Goal: Task Accomplishment & Management: Complete application form

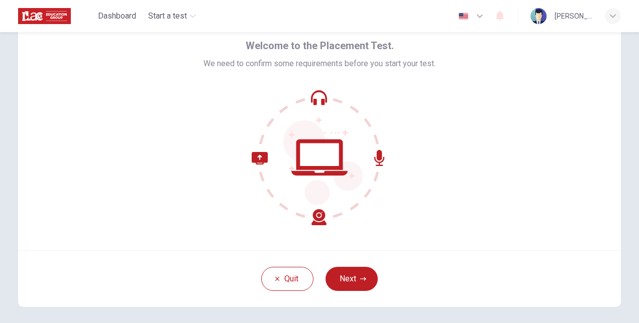
scroll to position [42, 0]
click at [317, 176] on icon at bounding box center [319, 158] width 56 height 36
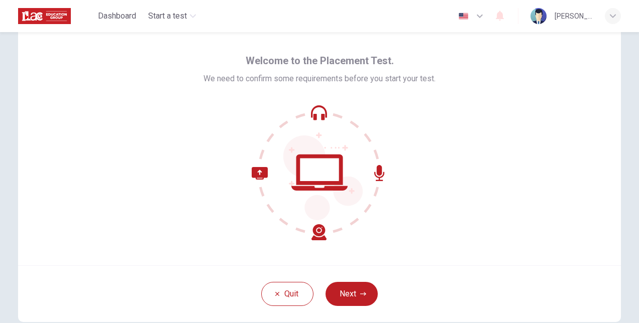
scroll to position [28, 0]
click at [348, 289] on button "Next" at bounding box center [351, 294] width 52 height 24
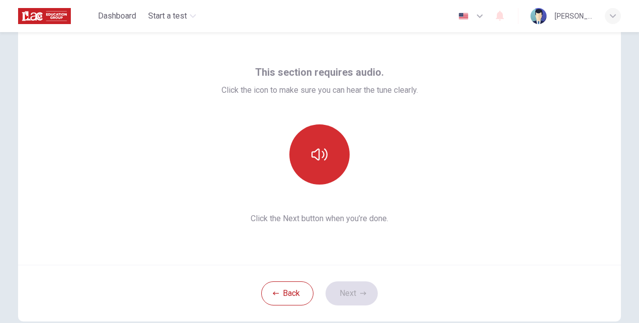
click at [294, 156] on button "button" at bounding box center [319, 155] width 60 height 60
click at [317, 133] on button "button" at bounding box center [319, 155] width 60 height 60
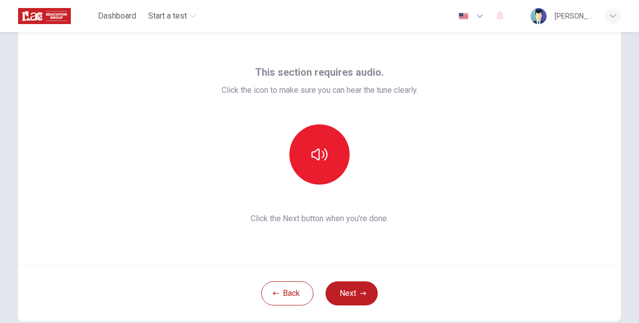
click at [343, 216] on span "Click the Next button when you’re done." at bounding box center [319, 219] width 196 height 12
click at [315, 165] on button "button" at bounding box center [319, 155] width 60 height 60
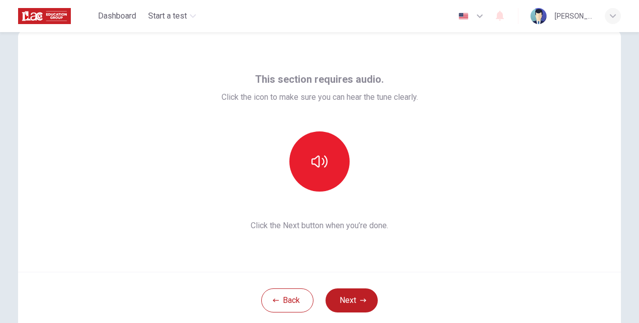
scroll to position [0, 0]
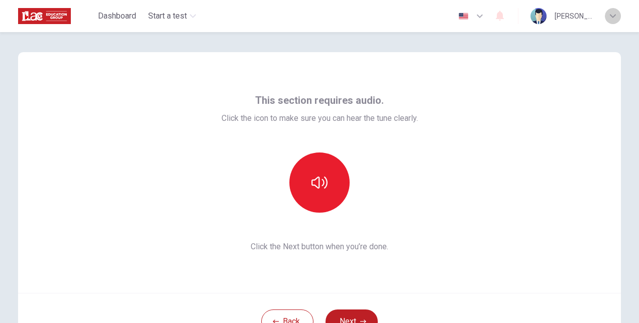
click at [611, 16] on icon "button" at bounding box center [613, 16] width 6 height 4
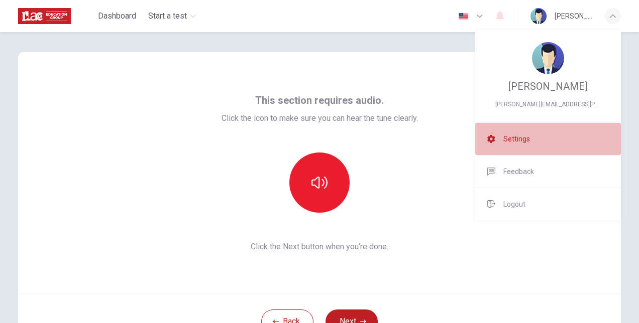
click at [506, 144] on span "Settings" at bounding box center [516, 139] width 27 height 12
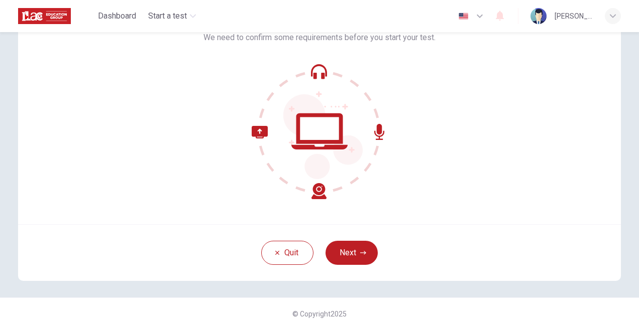
scroll to position [75, 0]
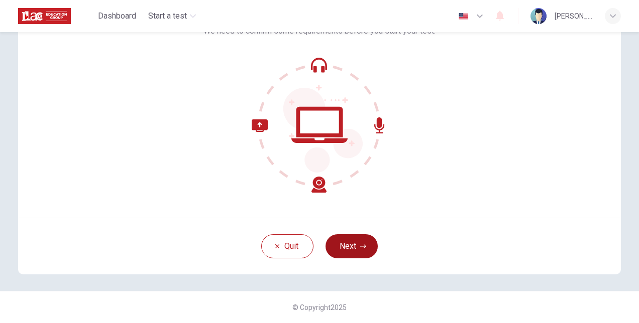
click at [360, 251] on button "Next" at bounding box center [351, 246] width 52 height 24
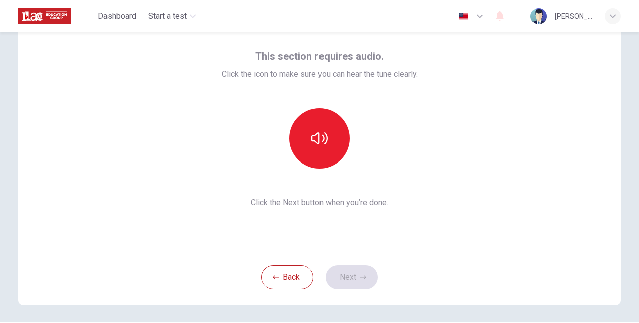
scroll to position [43, 0]
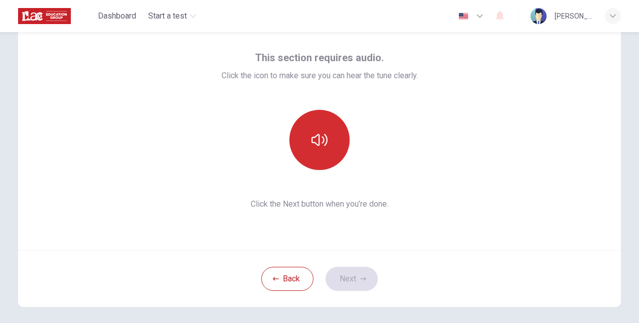
click at [318, 138] on icon "button" at bounding box center [319, 140] width 16 height 16
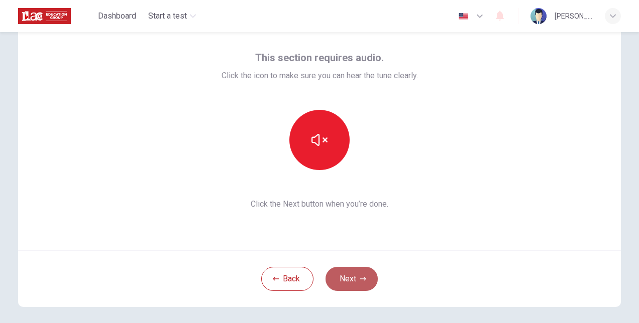
click at [344, 277] on button "Next" at bounding box center [351, 279] width 52 height 24
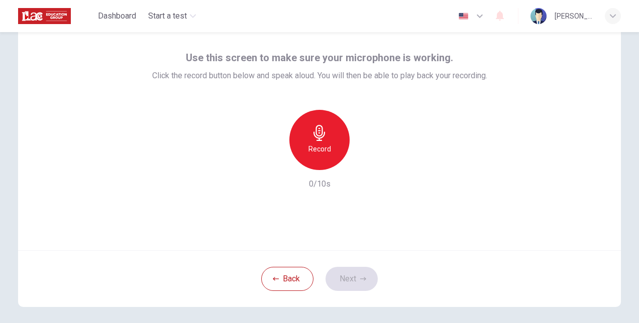
click at [318, 146] on h6 "Record" at bounding box center [319, 149] width 23 height 12
click at [361, 279] on icon "button" at bounding box center [363, 279] width 6 height 6
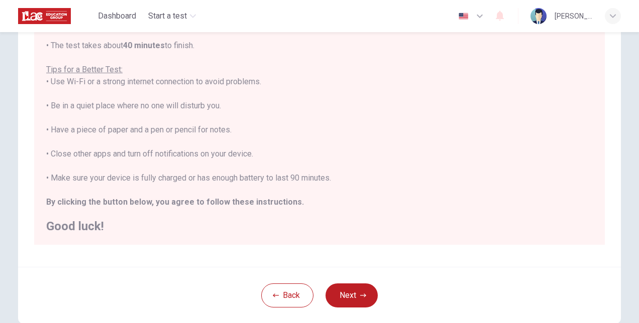
scroll to position [0, 0]
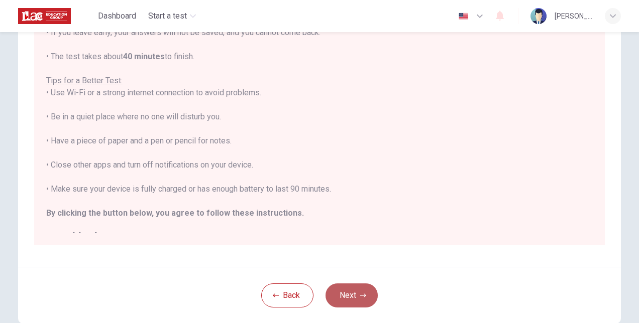
click at [337, 293] on button "Next" at bounding box center [351, 296] width 52 height 24
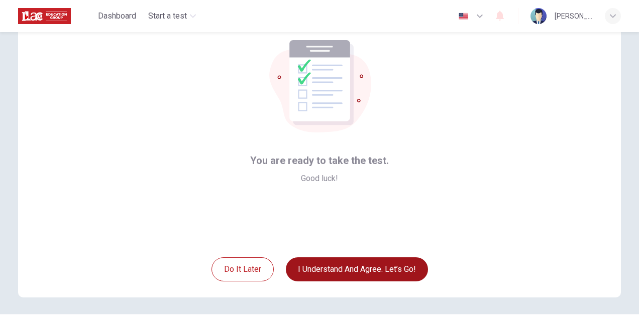
scroll to position [50, 0]
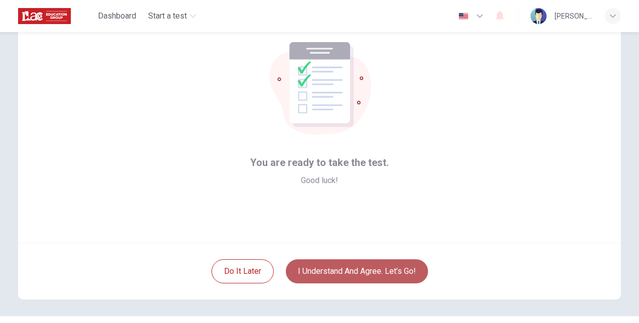
click at [343, 272] on button "I understand and agree. Let’s go!" at bounding box center [357, 272] width 142 height 24
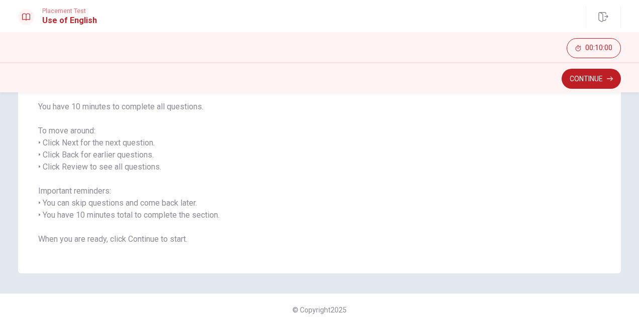
scroll to position [127, 0]
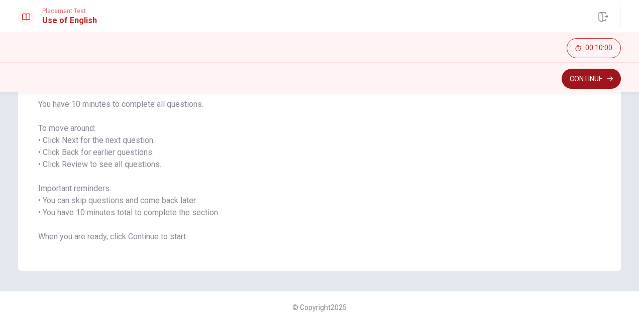
click at [601, 77] on button "Continue" at bounding box center [590, 79] width 59 height 20
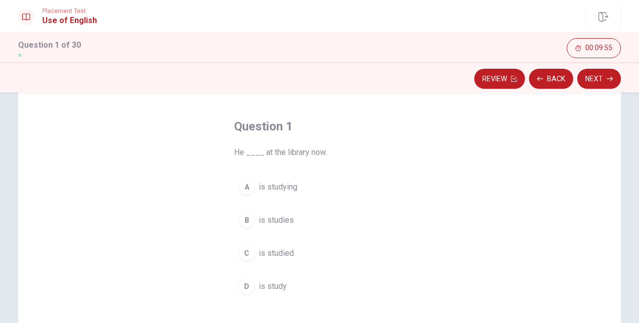
scroll to position [36, 0]
click at [606, 78] on button "Next" at bounding box center [599, 79] width 44 height 20
click at [591, 80] on button "Next" at bounding box center [599, 79] width 44 height 20
click at [590, 76] on button "Next" at bounding box center [599, 79] width 44 height 20
click at [593, 79] on button "Next" at bounding box center [599, 79] width 44 height 20
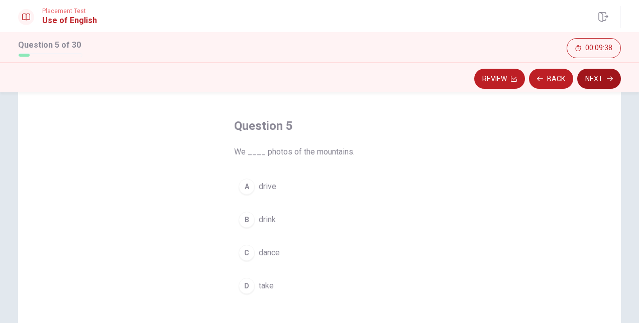
click at [592, 81] on button "Next" at bounding box center [599, 79] width 44 height 20
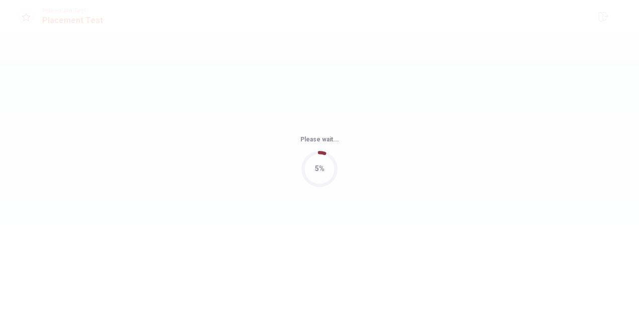
scroll to position [0, 0]
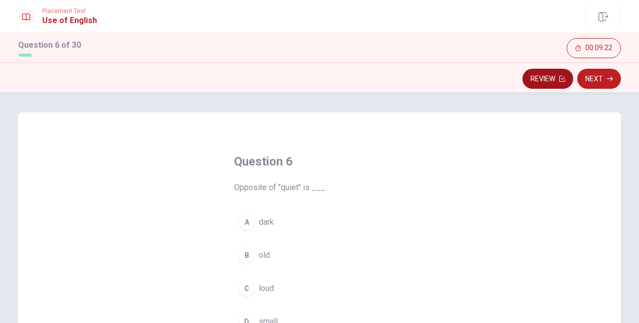
click at [550, 78] on button "Review" at bounding box center [547, 79] width 51 height 20
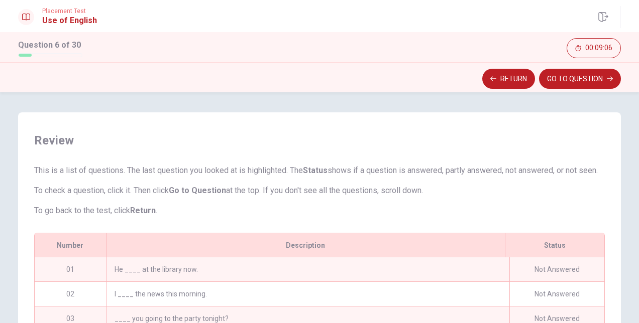
scroll to position [72, 0]
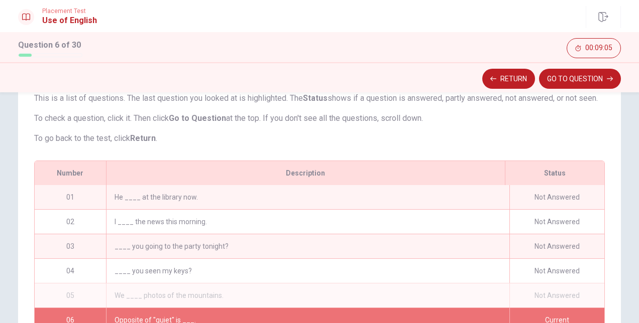
click at [162, 209] on div "He ____ at the library now." at bounding box center [307, 197] width 403 height 24
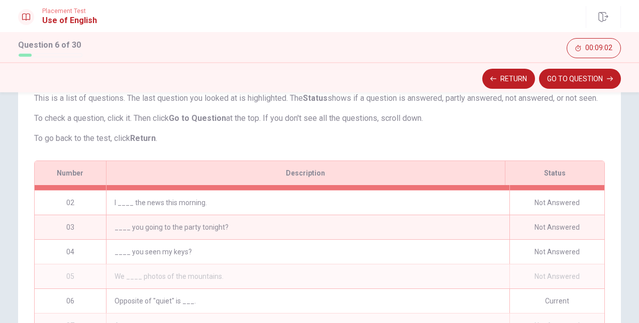
scroll to position [0, 0]
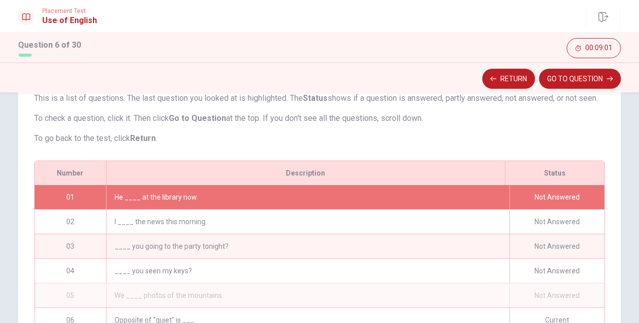
click at [201, 206] on div "He ____ at the library now." at bounding box center [307, 197] width 403 height 24
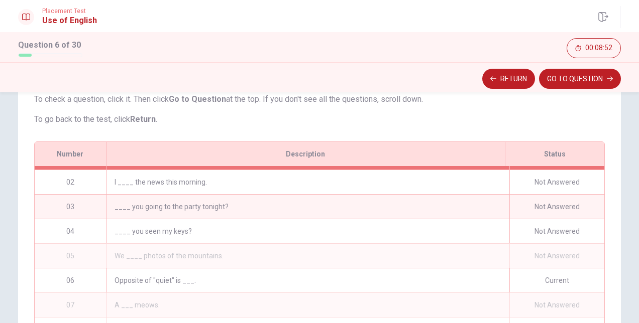
scroll to position [94, 0]
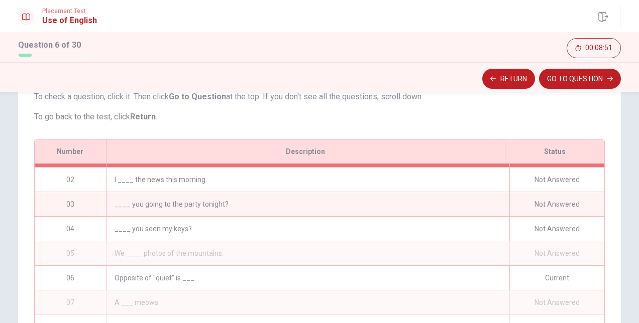
click at [533, 211] on div "Not Answered" at bounding box center [556, 204] width 95 height 24
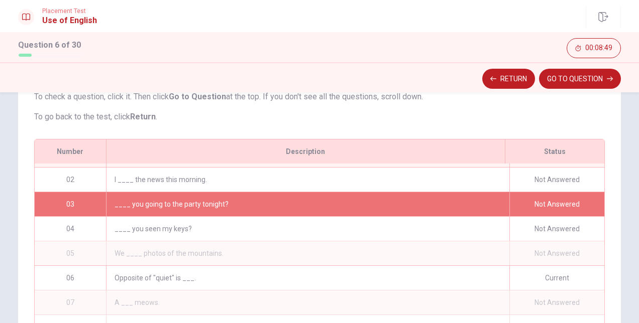
click at [254, 206] on div "____ you going to the party tonight?" at bounding box center [307, 204] width 403 height 24
click at [264, 189] on div "I ____ the news this morning." at bounding box center [307, 180] width 403 height 24
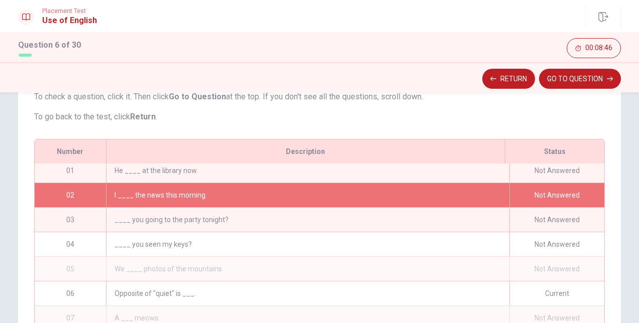
scroll to position [0, 0]
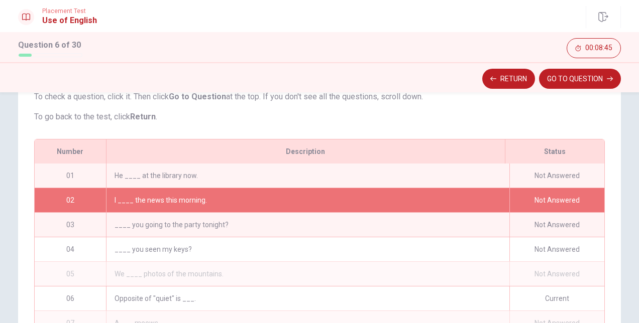
click at [239, 183] on div "He ____ at the library now." at bounding box center [307, 176] width 403 height 24
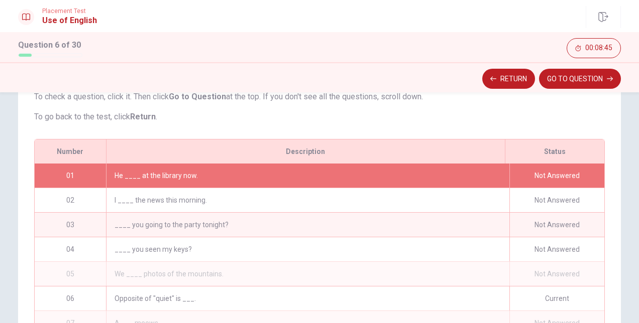
click at [239, 183] on div "He ____ at the library now." at bounding box center [307, 176] width 403 height 24
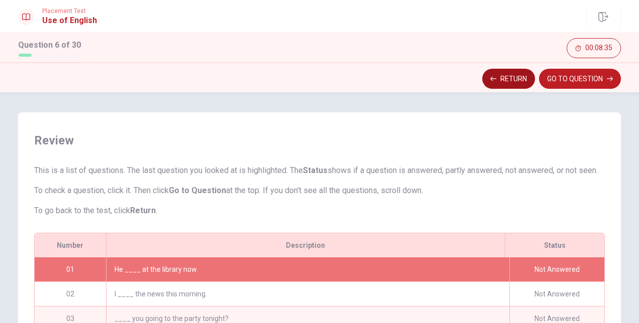
click at [501, 78] on button "Return" at bounding box center [508, 79] width 53 height 20
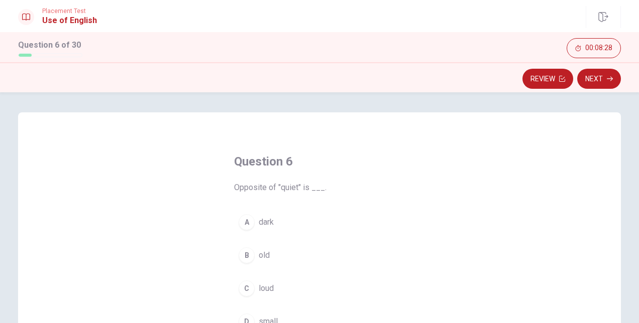
click at [311, 186] on span "Opposite of "quiet" is ___." at bounding box center [319, 188] width 171 height 12
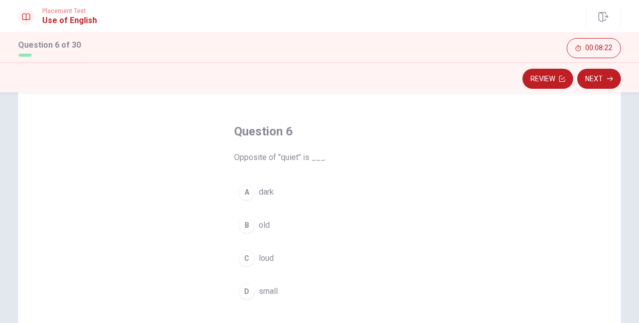
click at [51, 45] on h1 "Question 6 of 30" at bounding box center [50, 45] width 64 height 12
click at [23, 52] on div "Question 6 of 30" at bounding box center [50, 48] width 64 height 18
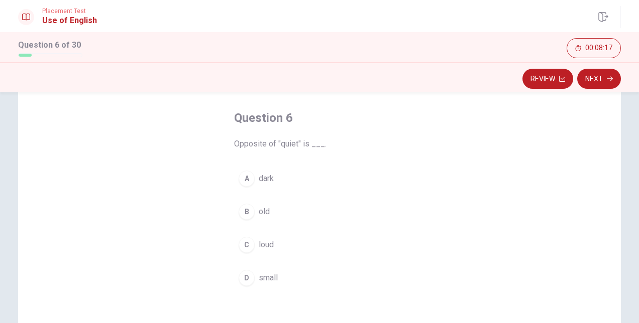
scroll to position [38, 0]
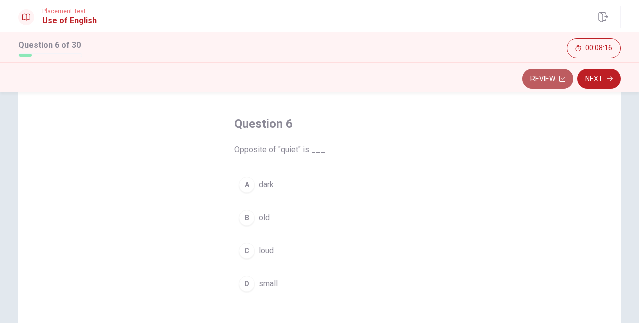
click at [548, 81] on button "Review" at bounding box center [547, 79] width 51 height 20
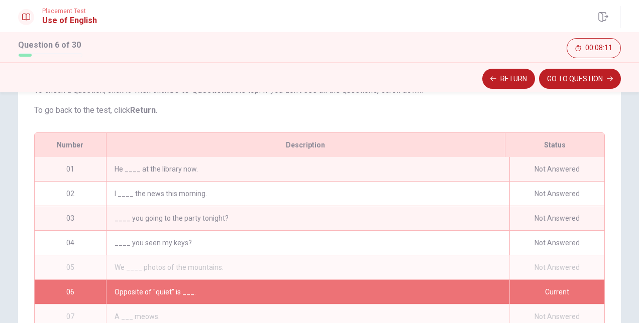
scroll to position [100, 0]
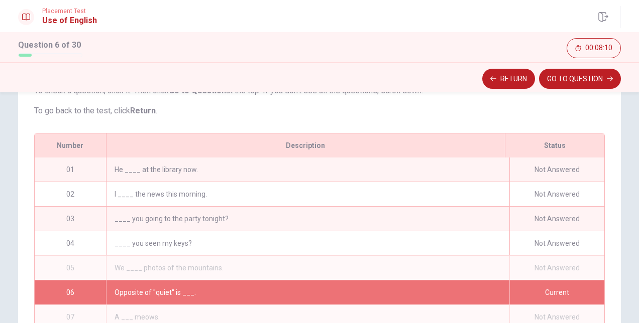
click at [111, 182] on div "He ____ at the library now." at bounding box center [307, 170] width 403 height 24
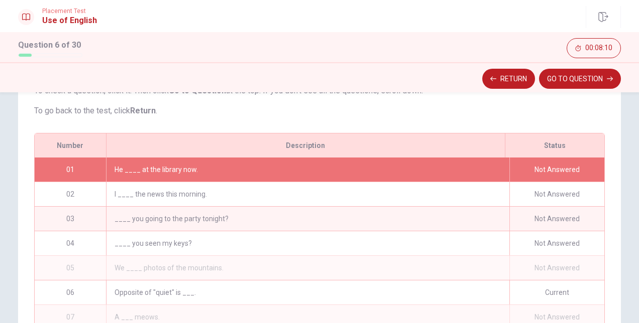
click at [111, 182] on div "He ____ at the library now." at bounding box center [307, 170] width 403 height 24
click at [495, 78] on icon "button" at bounding box center [493, 79] width 6 height 6
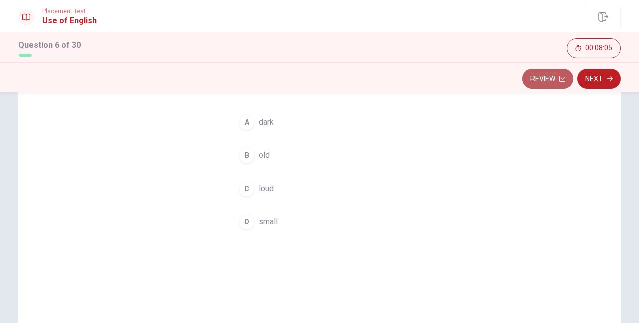
click at [553, 79] on button "Review" at bounding box center [547, 79] width 51 height 20
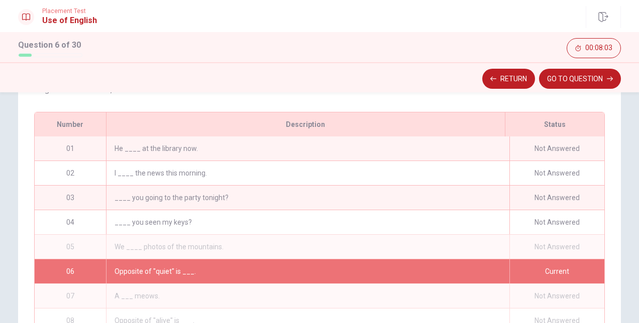
scroll to position [121, 0]
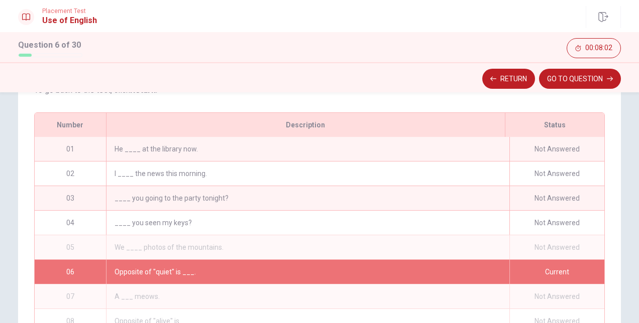
click at [438, 156] on div "He ____ at the library now." at bounding box center [307, 149] width 403 height 24
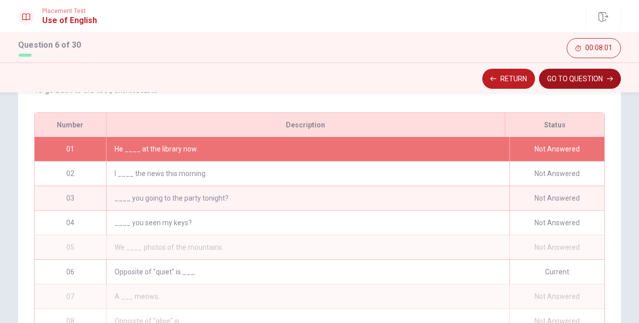
click at [587, 80] on button "GO TO QUESTION" at bounding box center [580, 79] width 82 height 20
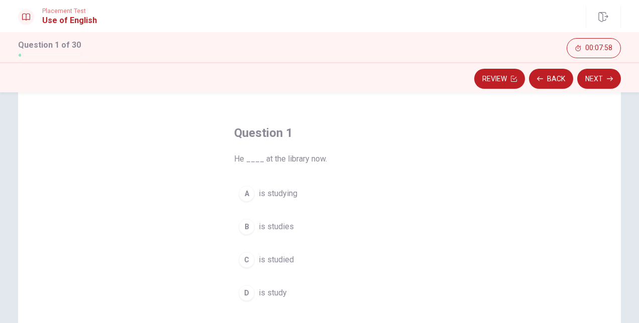
scroll to position [29, 0]
click at [276, 192] on span "is studying" at bounding box center [278, 193] width 39 height 12
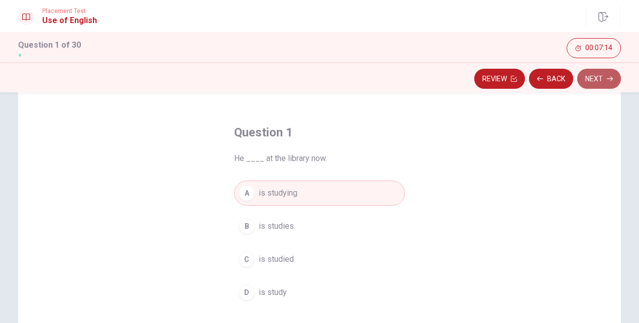
click at [591, 82] on button "Next" at bounding box center [599, 79] width 44 height 20
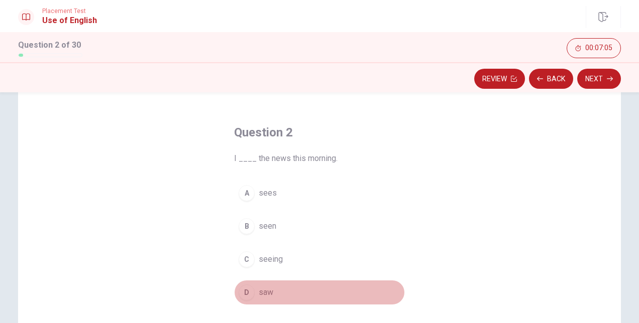
click at [266, 288] on span "saw" at bounding box center [266, 293] width 15 height 12
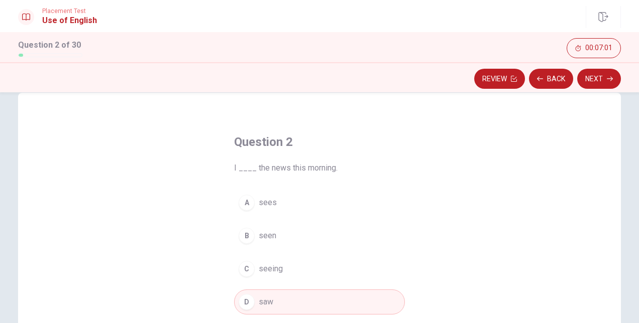
scroll to position [18, 0]
click at [602, 81] on button "Next" at bounding box center [599, 79] width 44 height 20
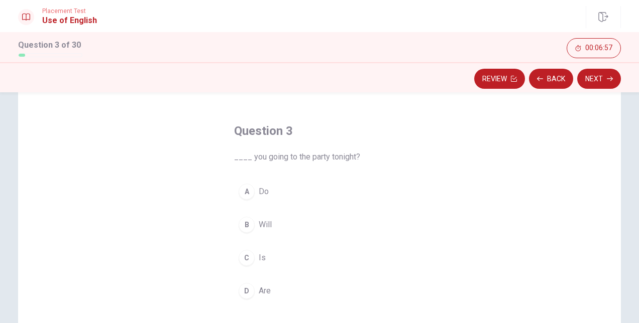
scroll to position [31, 0]
click at [266, 288] on span "Are" at bounding box center [265, 291] width 12 height 12
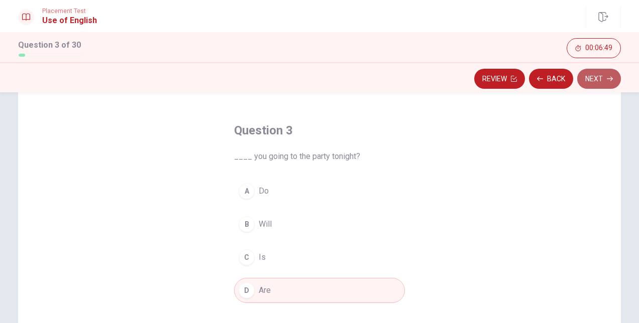
click at [599, 78] on button "Next" at bounding box center [599, 79] width 44 height 20
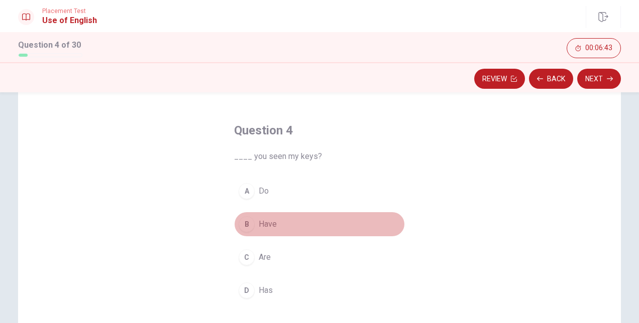
click at [274, 225] on button "B Have" at bounding box center [319, 224] width 171 height 25
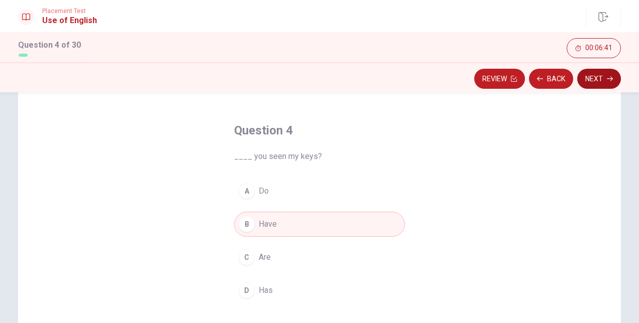
click at [585, 77] on button "Next" at bounding box center [599, 79] width 44 height 20
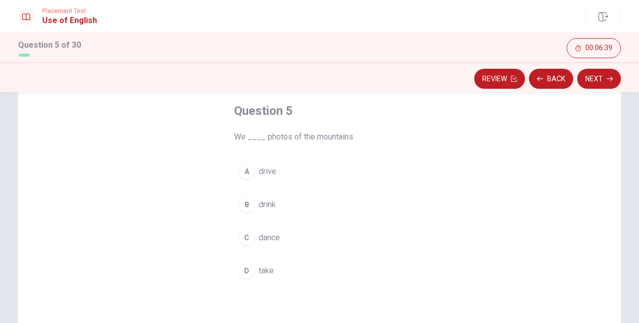
scroll to position [51, 0]
click at [261, 270] on span "take" at bounding box center [266, 271] width 15 height 12
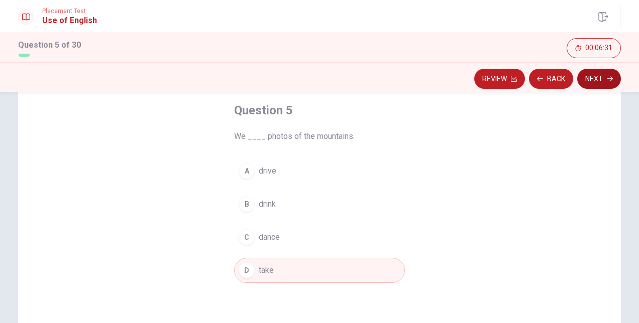
click at [592, 77] on button "Next" at bounding box center [599, 79] width 44 height 20
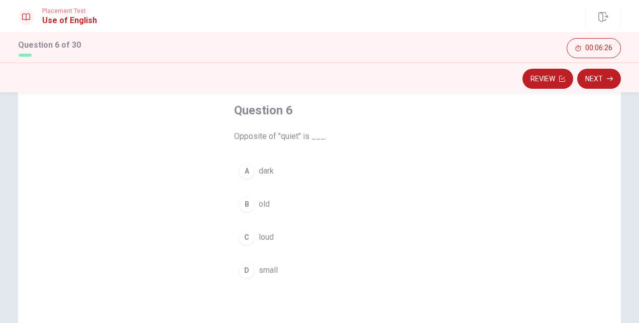
click at [270, 236] on span "loud" at bounding box center [266, 237] width 15 height 12
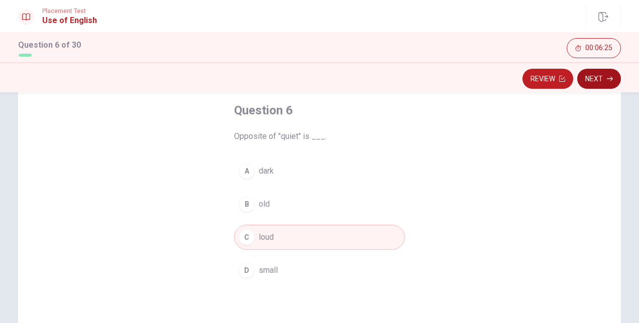
click at [594, 79] on button "Next" at bounding box center [599, 79] width 44 height 20
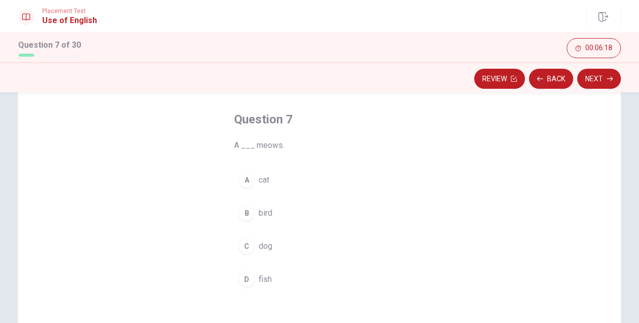
scroll to position [35, 0]
click at [251, 188] on div "A" at bounding box center [246, 187] width 16 height 16
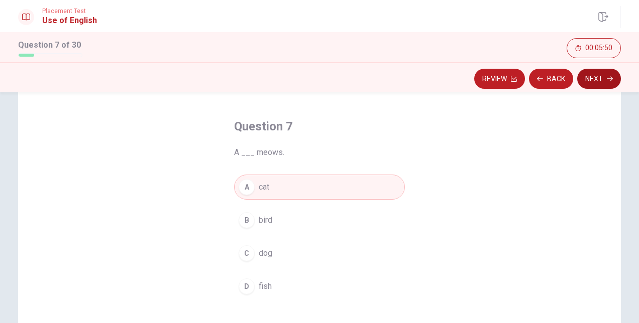
click at [605, 75] on button "Next" at bounding box center [599, 79] width 44 height 20
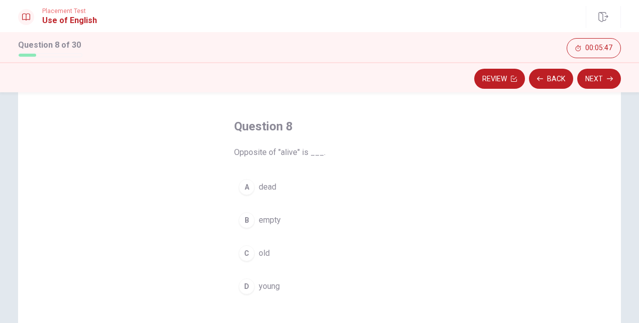
click at [268, 185] on span "dead" at bounding box center [268, 187] width 18 height 12
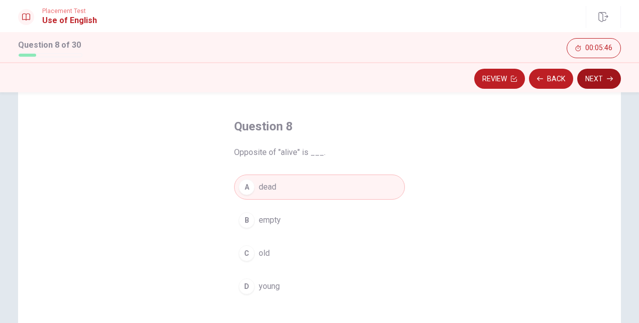
click at [592, 80] on button "Next" at bounding box center [599, 79] width 44 height 20
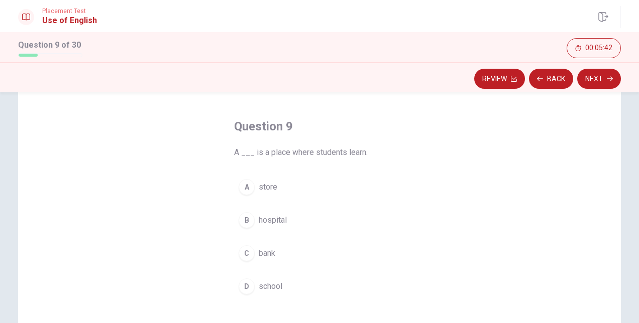
click at [263, 281] on span "school" at bounding box center [271, 287] width 24 height 12
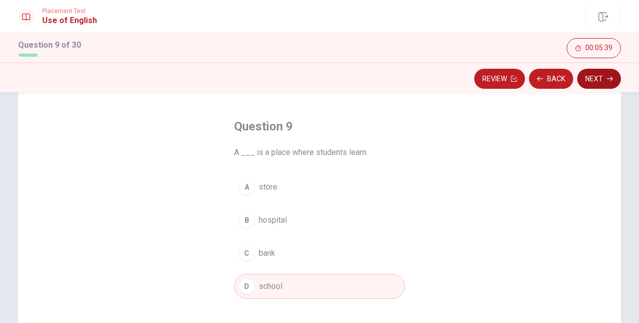
click at [594, 76] on button "Next" at bounding box center [599, 79] width 44 height 20
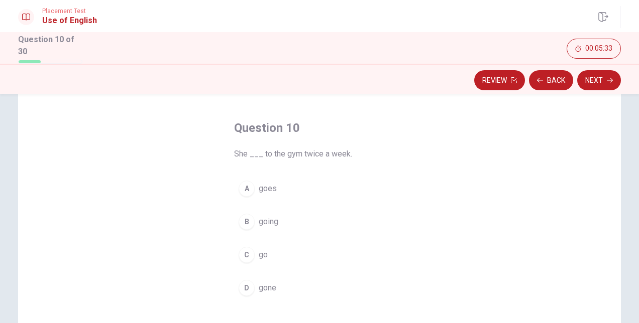
click at [278, 182] on button "A goes" at bounding box center [319, 188] width 171 height 25
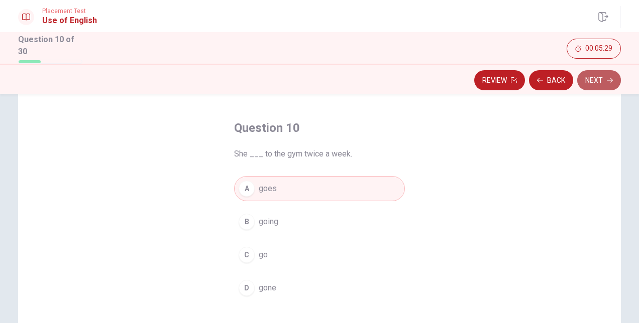
click at [599, 80] on button "Next" at bounding box center [599, 80] width 44 height 20
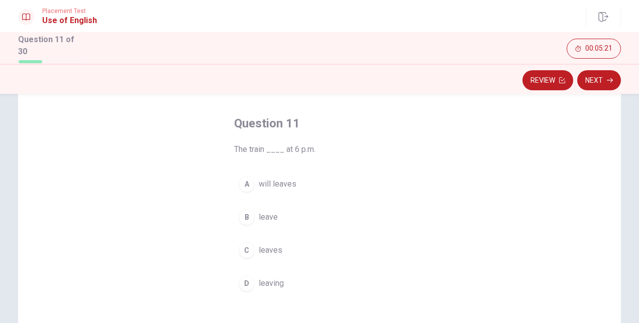
scroll to position [40, 0]
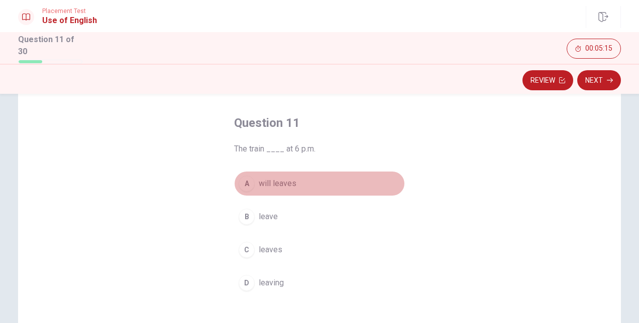
click at [299, 180] on button "A will leaves" at bounding box center [319, 183] width 171 height 25
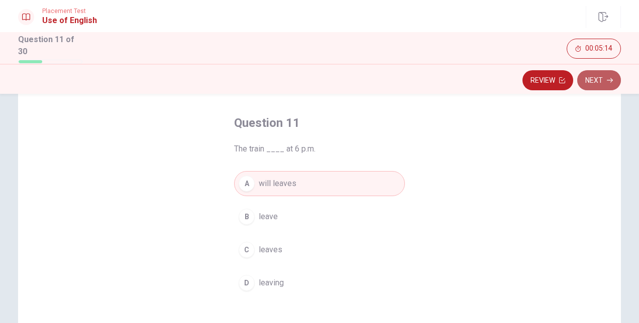
click at [596, 78] on button "Next" at bounding box center [599, 80] width 44 height 20
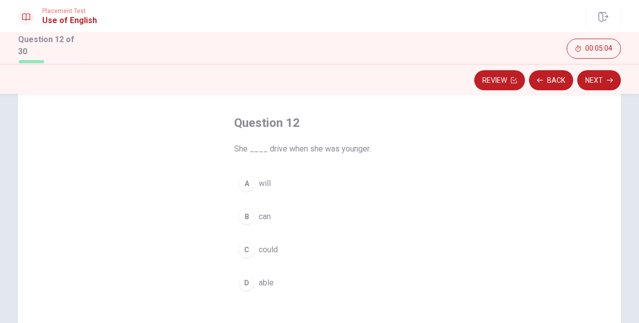
click at [275, 245] on span "could" at bounding box center [268, 250] width 19 height 12
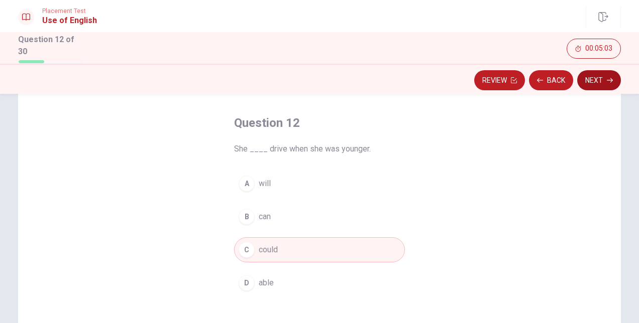
click at [584, 82] on button "Next" at bounding box center [599, 80] width 44 height 20
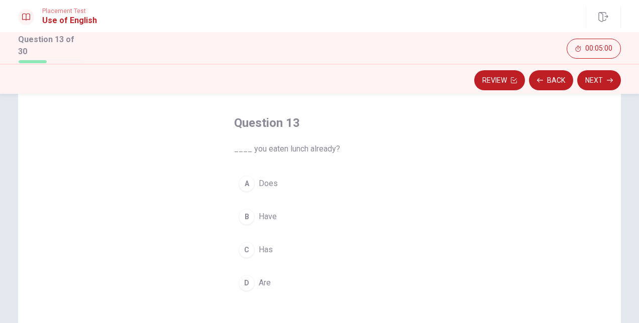
click at [273, 211] on span "Have" at bounding box center [268, 217] width 18 height 12
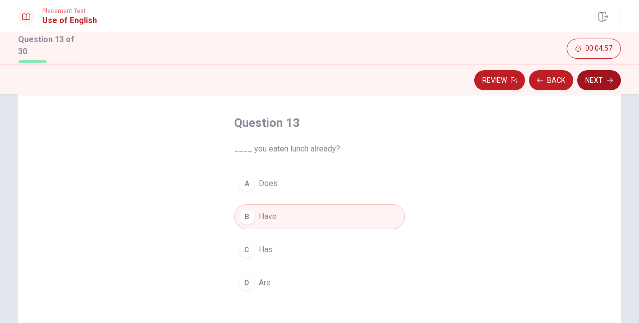
click at [589, 78] on button "Next" at bounding box center [599, 80] width 44 height 20
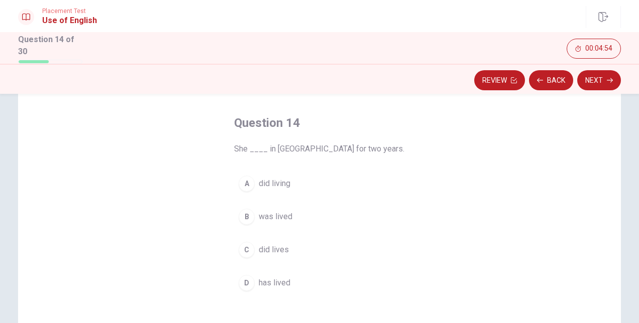
click at [283, 182] on span "did living" at bounding box center [275, 184] width 32 height 12
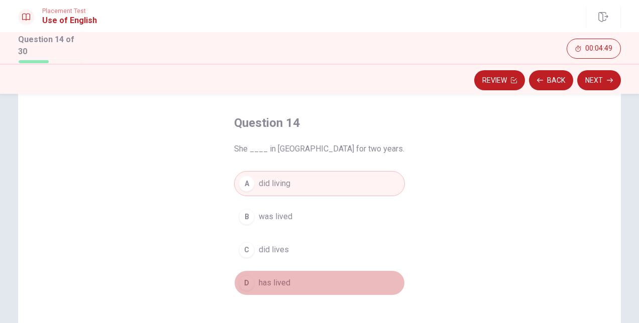
click at [295, 271] on button "D has lived" at bounding box center [319, 283] width 171 height 25
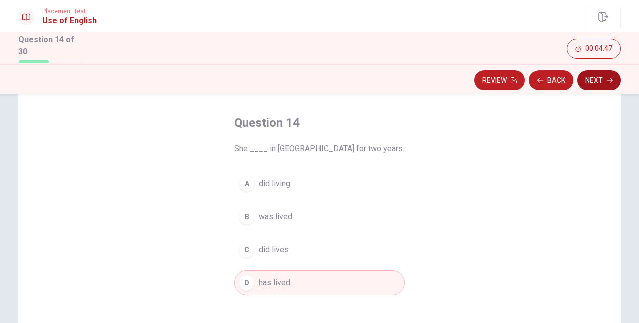
click at [590, 78] on button "Next" at bounding box center [599, 80] width 44 height 20
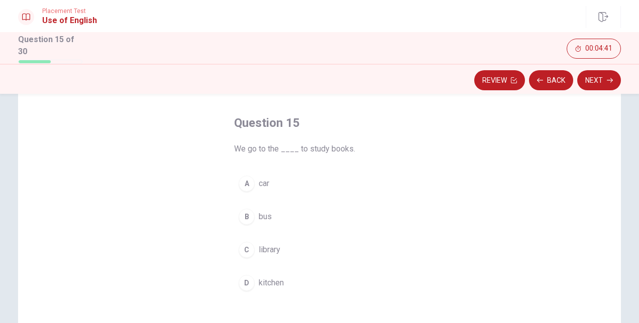
click at [280, 249] on button "C library" at bounding box center [319, 249] width 171 height 25
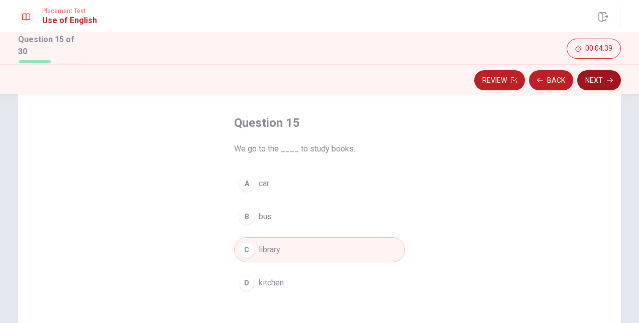
click at [595, 80] on button "Next" at bounding box center [599, 80] width 44 height 20
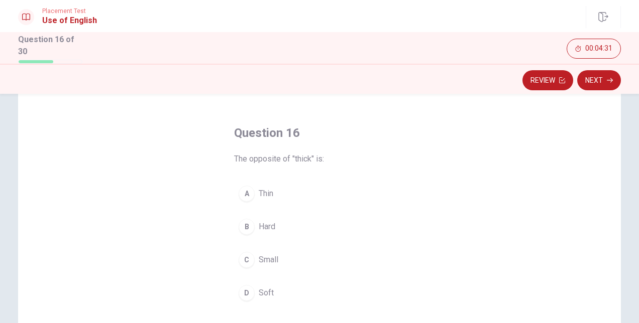
scroll to position [31, 0]
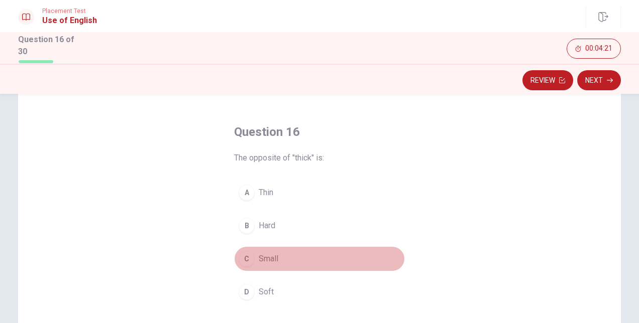
click at [266, 256] on span "Small" at bounding box center [269, 259] width 20 height 12
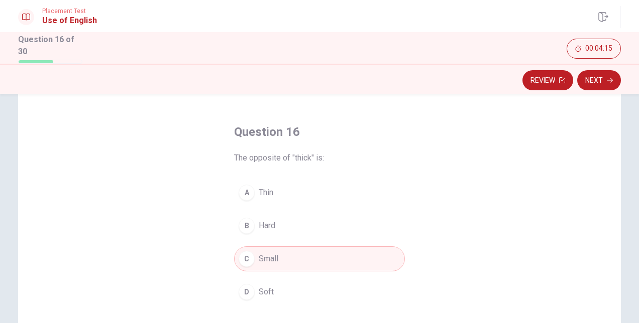
click at [259, 196] on span "Thin" at bounding box center [266, 193] width 15 height 12
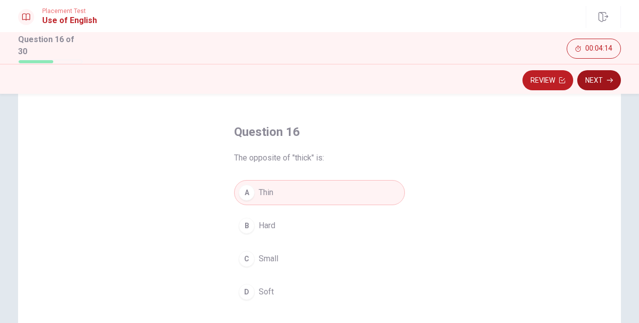
click at [595, 79] on button "Next" at bounding box center [599, 80] width 44 height 20
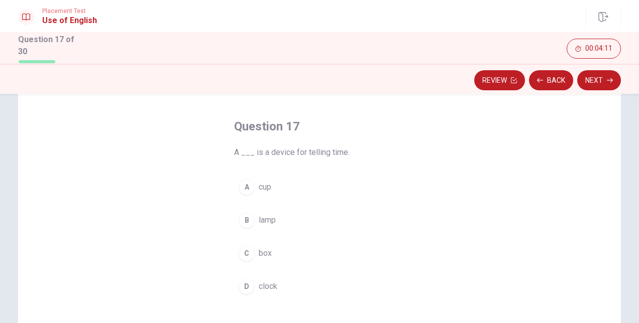
scroll to position [38, 0]
click at [273, 280] on span "clock" at bounding box center [268, 286] width 19 height 12
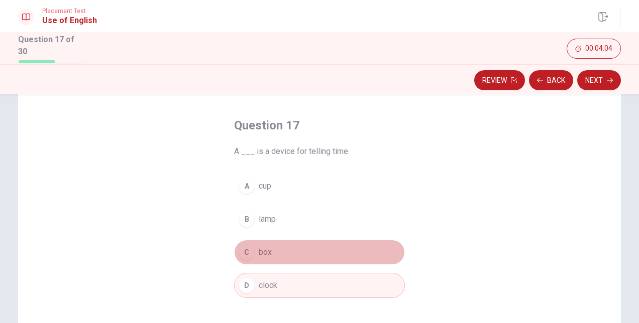
click at [273, 255] on button "C box" at bounding box center [319, 252] width 171 height 25
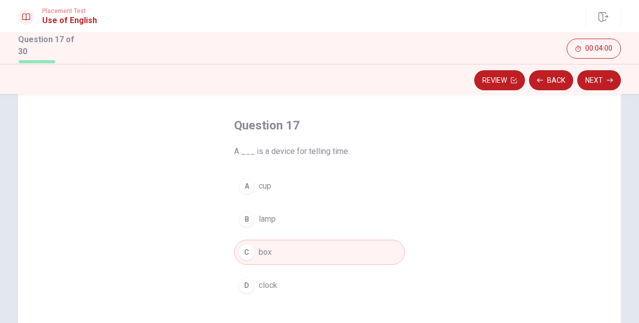
click at [290, 281] on button "D clock" at bounding box center [319, 285] width 171 height 25
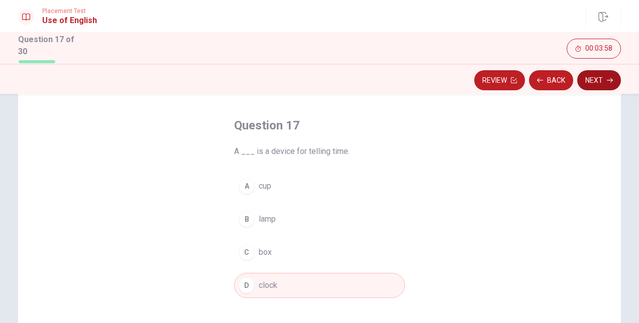
click at [603, 78] on button "Next" at bounding box center [599, 80] width 44 height 20
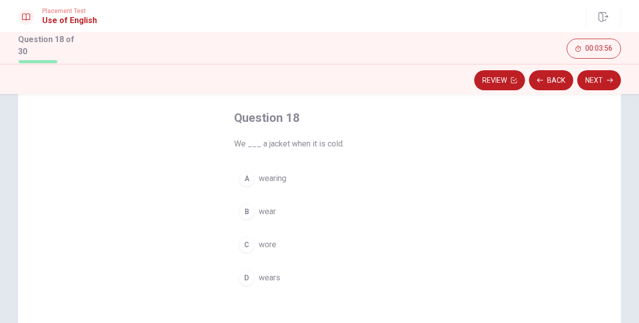
scroll to position [47, 0]
click at [272, 207] on span "wear" at bounding box center [267, 210] width 17 height 12
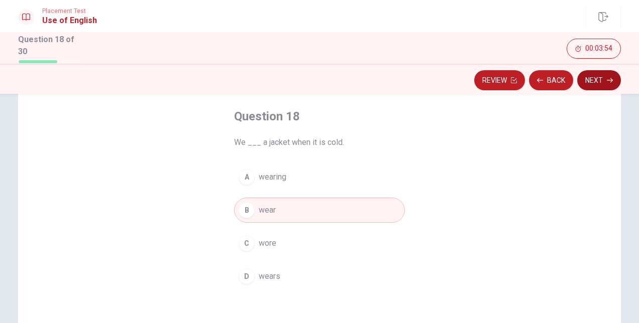
click at [597, 81] on button "Next" at bounding box center [599, 80] width 44 height 20
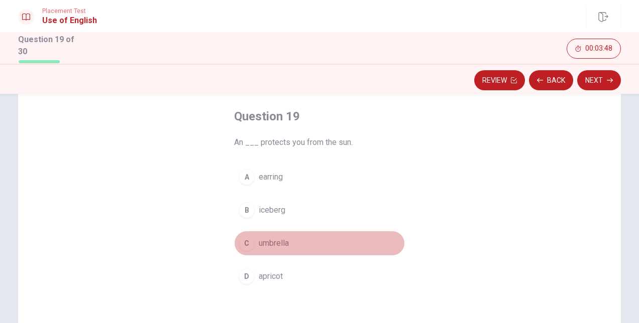
click at [270, 238] on span "umbrella" at bounding box center [274, 243] width 30 height 12
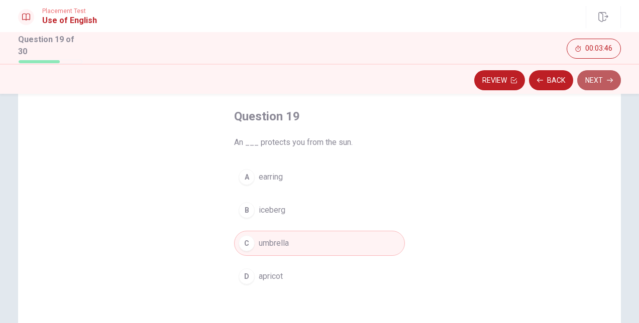
click at [597, 77] on button "Next" at bounding box center [599, 80] width 44 height 20
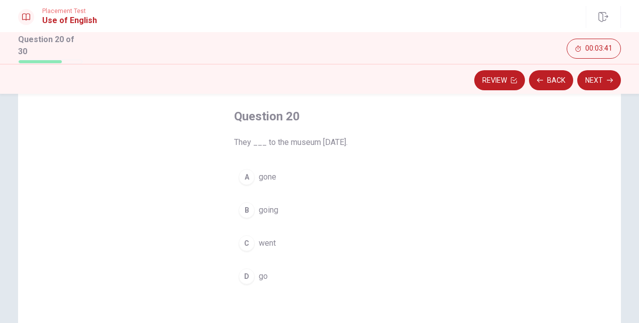
click at [273, 241] on span "went" at bounding box center [267, 243] width 17 height 12
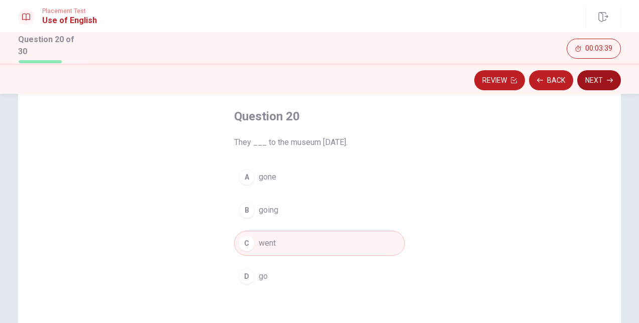
click at [597, 78] on button "Next" at bounding box center [599, 80] width 44 height 20
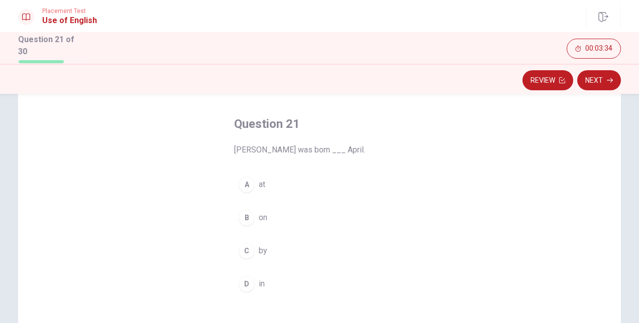
scroll to position [40, 0]
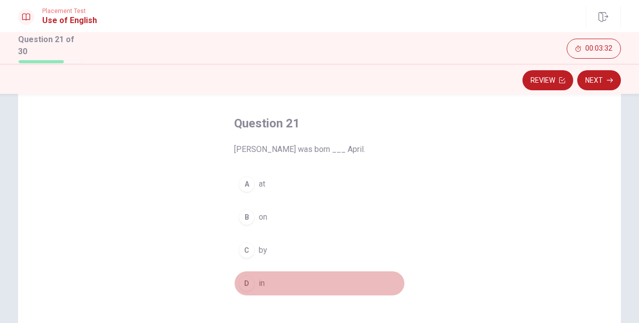
click at [259, 280] on span "in" at bounding box center [262, 284] width 6 height 12
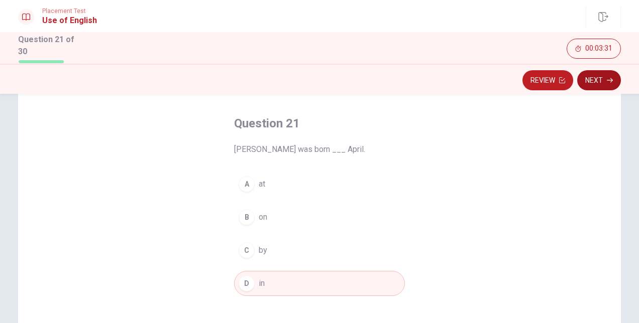
click at [594, 75] on button "Next" at bounding box center [599, 80] width 44 height 20
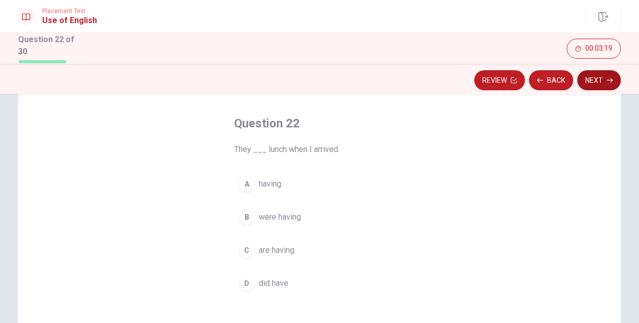
click at [599, 76] on button "Next" at bounding box center [599, 80] width 44 height 20
click at [282, 215] on button "B raining" at bounding box center [319, 217] width 171 height 25
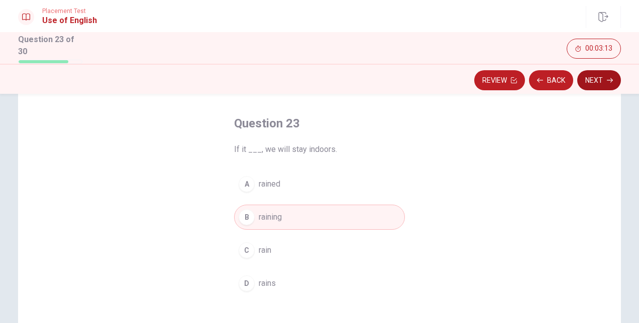
click at [596, 79] on button "Next" at bounding box center [599, 80] width 44 height 20
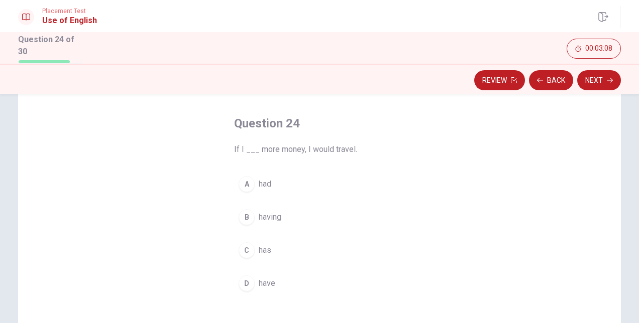
click at [266, 278] on span "have" at bounding box center [267, 284] width 17 height 12
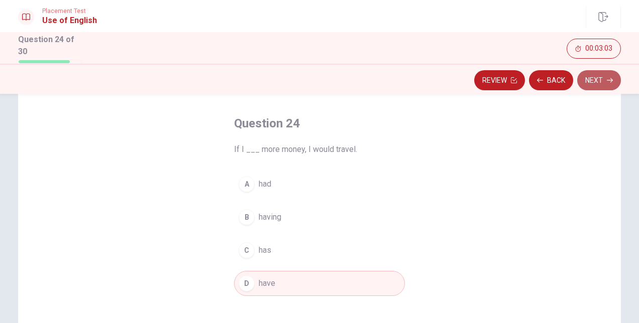
click at [595, 78] on button "Next" at bounding box center [599, 80] width 44 height 20
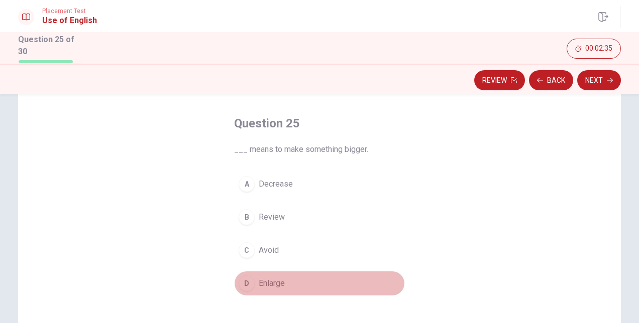
click at [284, 278] on button "D Enlarge" at bounding box center [319, 283] width 171 height 25
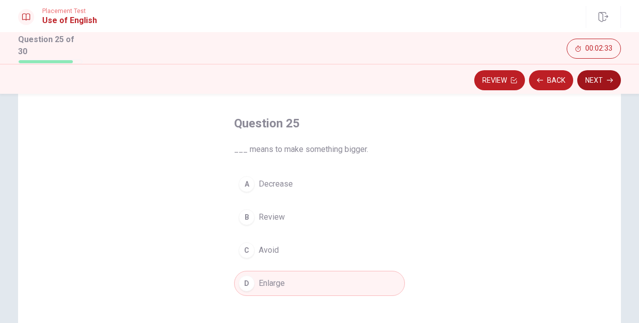
click at [597, 82] on button "Next" at bounding box center [599, 80] width 44 height 20
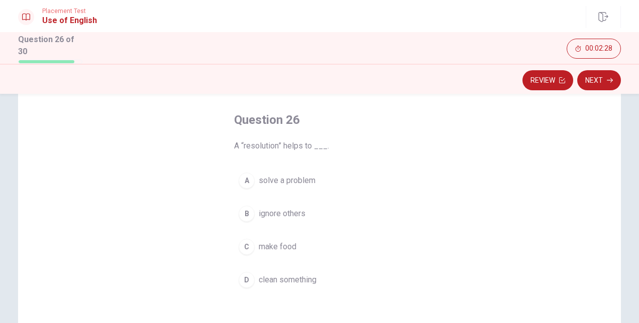
scroll to position [44, 0]
click at [306, 177] on span "solve a problem" at bounding box center [287, 180] width 57 height 12
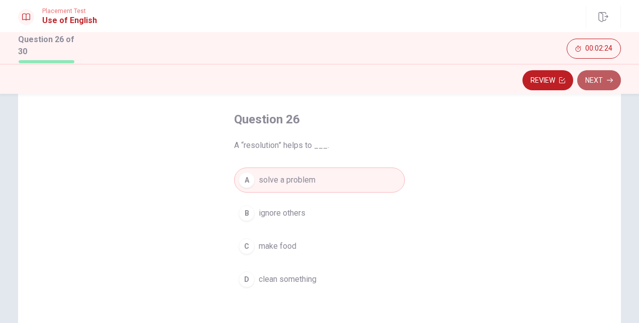
click at [600, 81] on button "Next" at bounding box center [599, 80] width 44 height 20
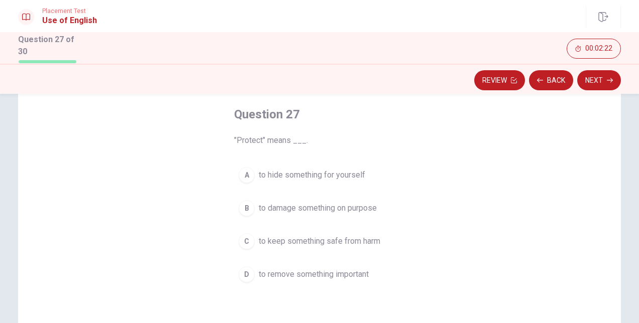
scroll to position [49, 0]
click at [307, 235] on span "to keep something safe from harm" at bounding box center [320, 241] width 122 height 12
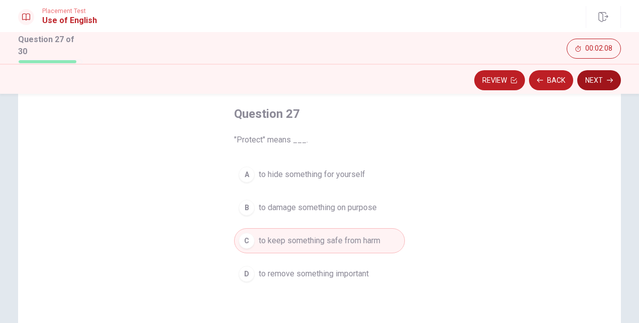
click at [587, 81] on button "Next" at bounding box center [599, 80] width 44 height 20
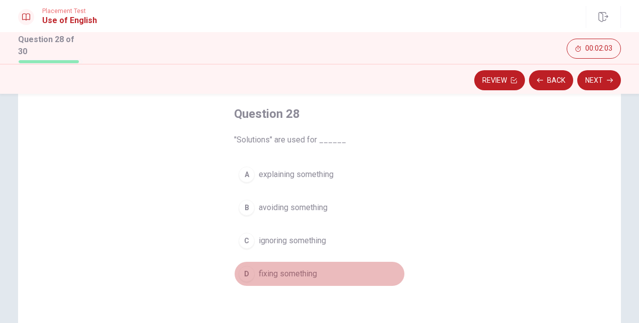
click at [285, 268] on span "fixing something" at bounding box center [288, 274] width 58 height 12
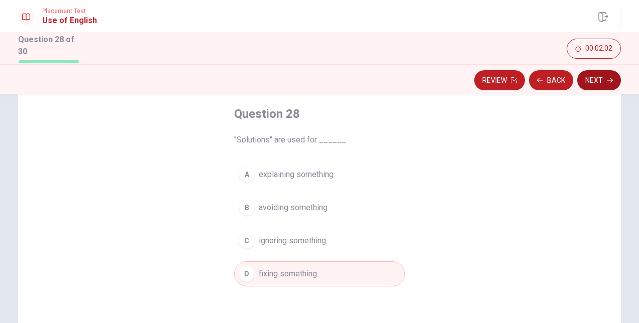
click at [594, 79] on button "Next" at bounding box center [599, 80] width 44 height 20
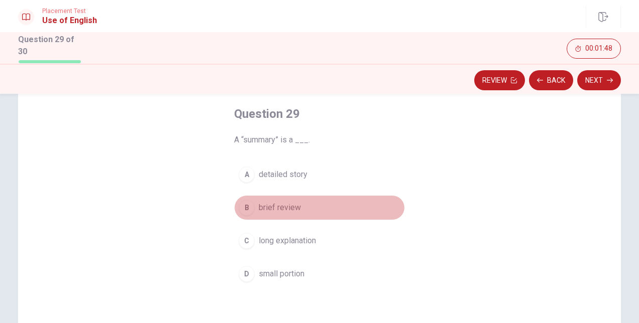
click at [287, 205] on span "brief review" at bounding box center [280, 208] width 42 height 12
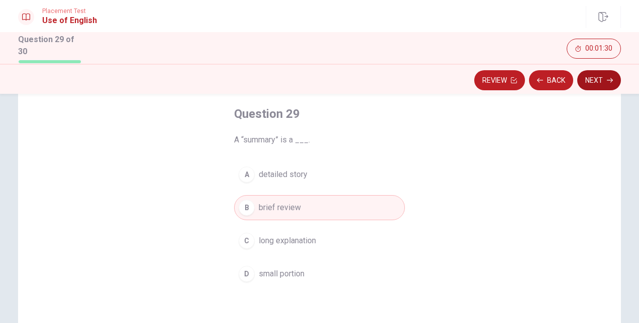
click at [600, 81] on button "Next" at bounding box center [599, 80] width 44 height 20
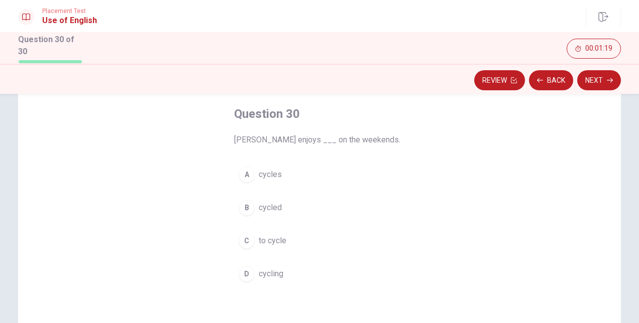
click at [289, 236] on button "C to cycle" at bounding box center [319, 240] width 171 height 25
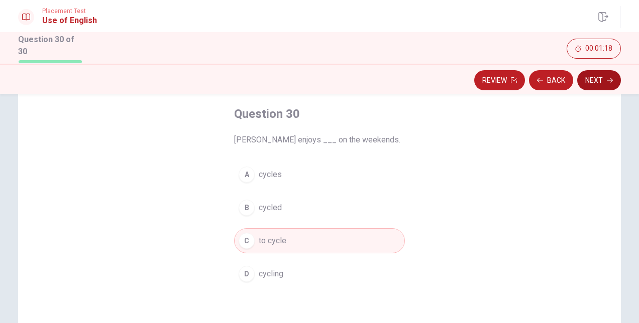
click at [595, 78] on button "Next" at bounding box center [599, 80] width 44 height 20
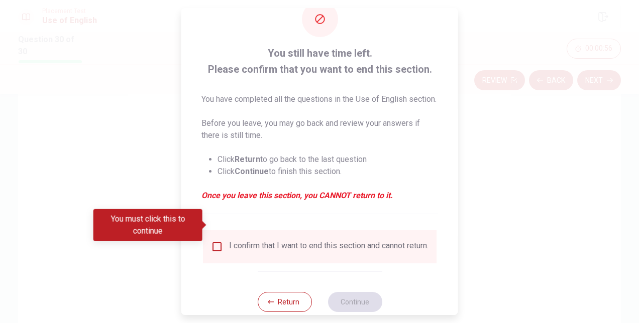
scroll to position [63, 0]
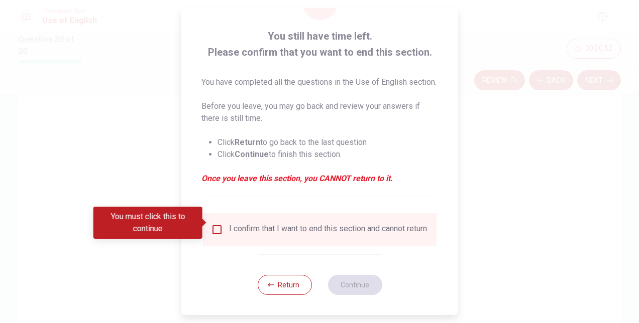
click at [218, 224] on input "You must click this to continue" at bounding box center [217, 230] width 12 height 12
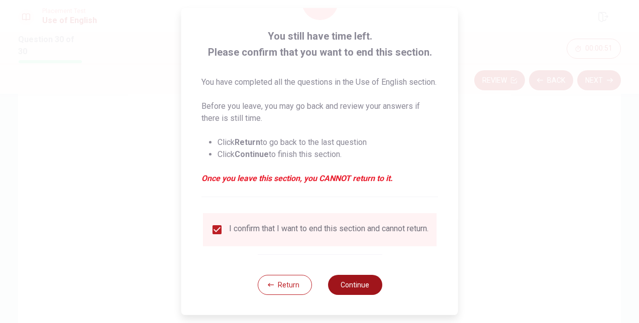
click at [355, 285] on button "Continue" at bounding box center [354, 285] width 54 height 20
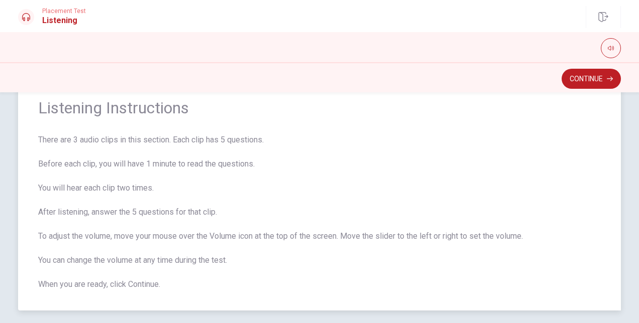
scroll to position [40, 0]
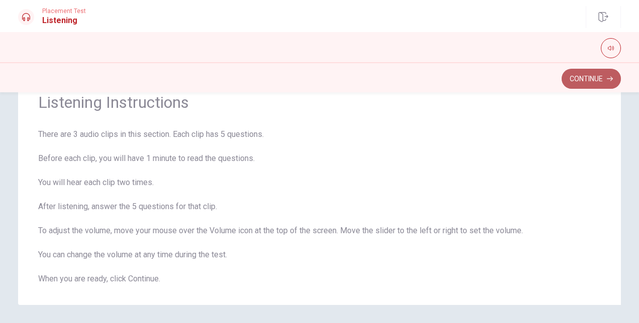
click at [578, 77] on button "Continue" at bounding box center [590, 79] width 59 height 20
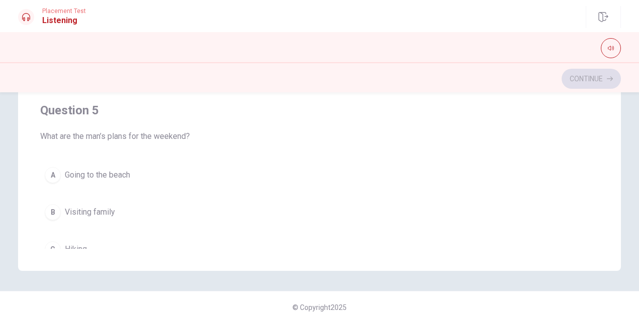
scroll to position [780, 0]
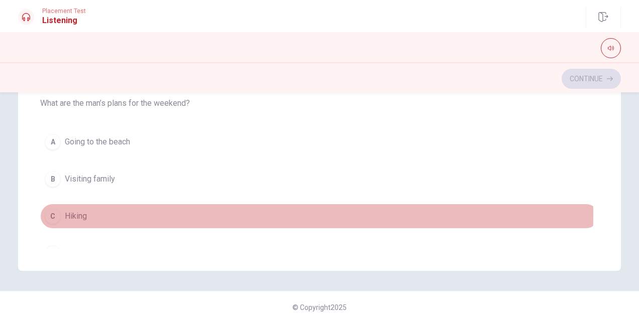
click at [86, 207] on button "C Hiking" at bounding box center [319, 216] width 558 height 25
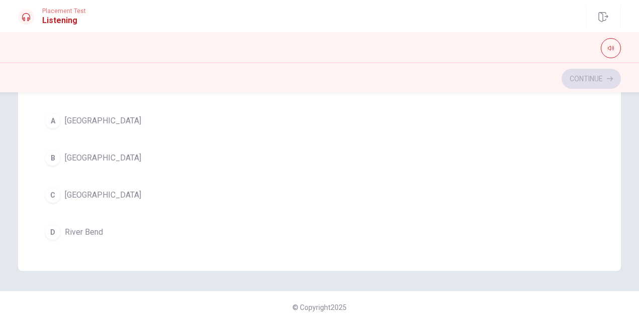
scroll to position [342, 0]
click at [86, 156] on span "Green Valley" at bounding box center [103, 159] width 76 height 12
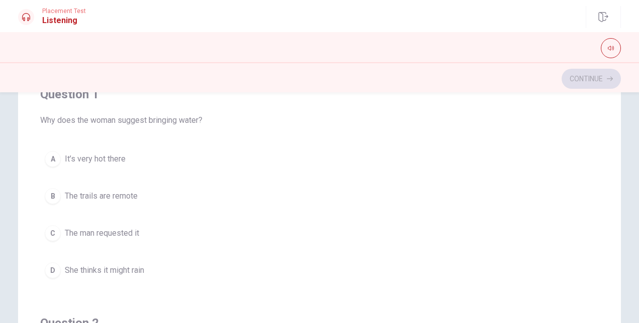
scroll to position [92, 0]
click at [121, 195] on span "The trails are remote" at bounding box center [101, 197] width 73 height 12
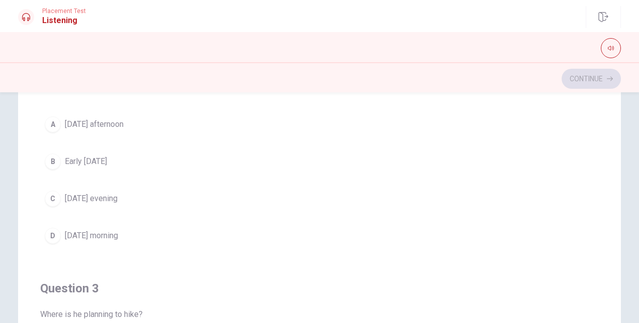
scroll to position [220, 0]
click at [122, 157] on button "B Early Saturday" at bounding box center [319, 161] width 558 height 25
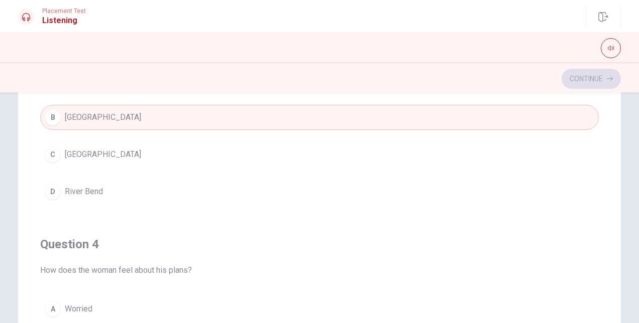
scroll to position [604, 0]
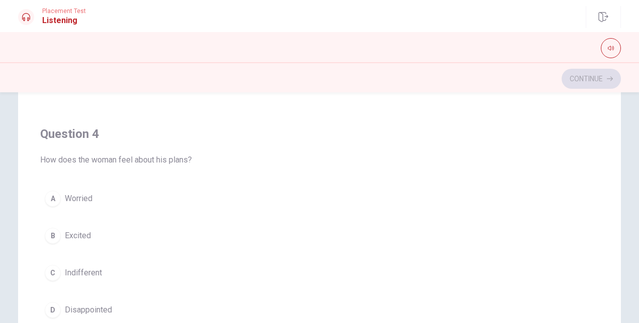
click at [100, 188] on button "A Worried" at bounding box center [319, 198] width 558 height 25
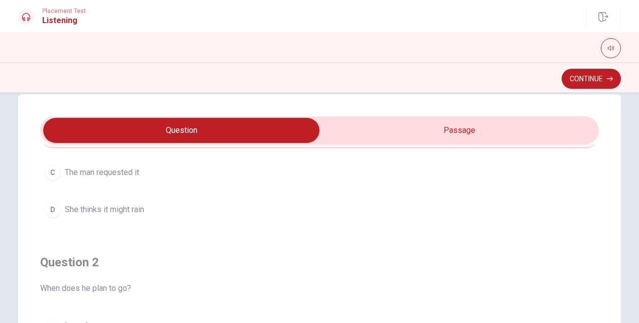
scroll to position [136, 0]
type input "58"
click at [399, 139] on input "checkbox" at bounding box center [182, 130] width 838 height 25
checkbox input "true"
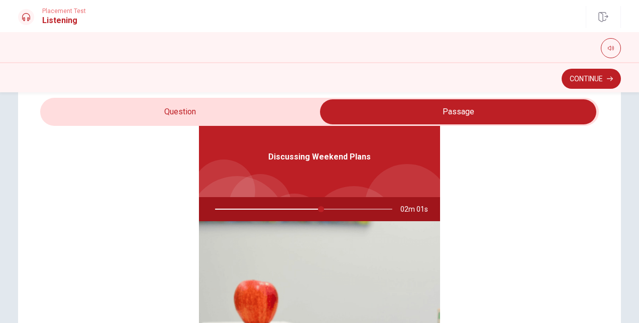
scroll to position [35, 0]
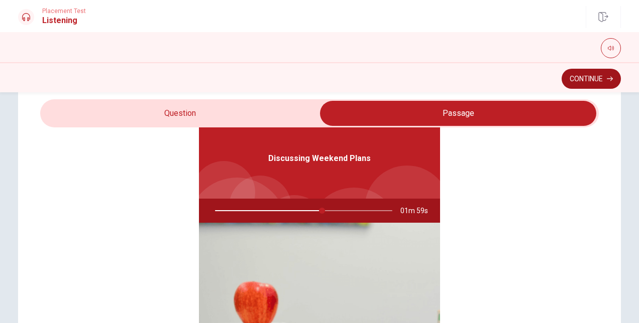
click at [577, 78] on button "Continue" at bounding box center [590, 79] width 59 height 20
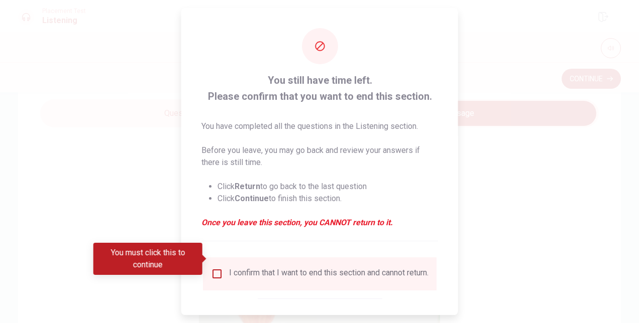
scroll to position [16, 0]
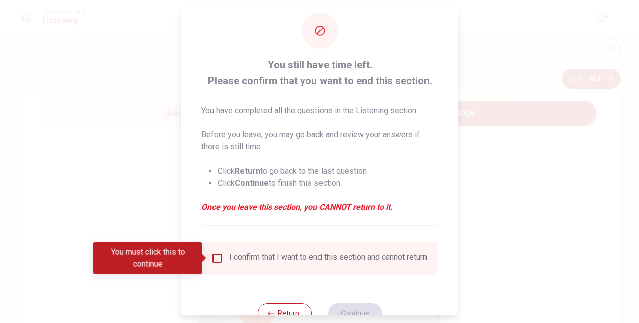
click at [213, 264] on input "You must click this to continue" at bounding box center [217, 259] width 12 height 12
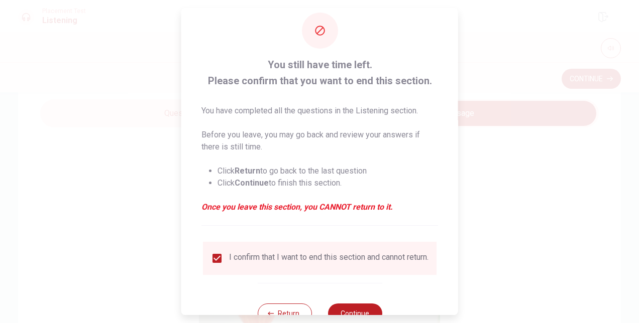
scroll to position [51, 0]
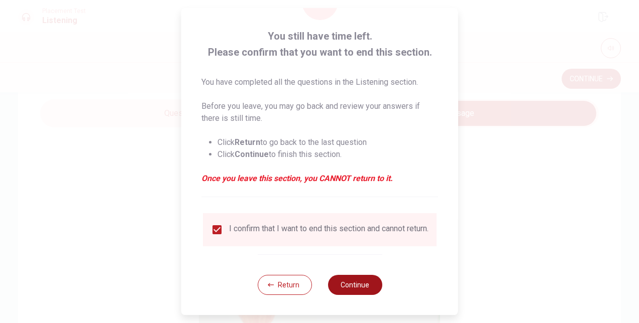
click at [340, 282] on button "Continue" at bounding box center [354, 285] width 54 height 20
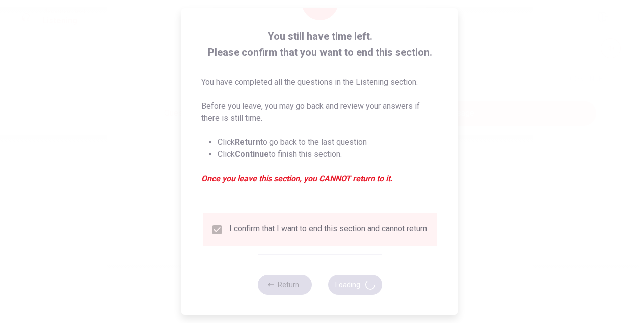
type input "62"
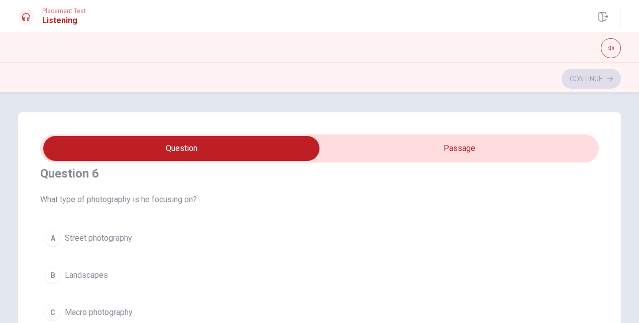
scroll to position [0, 0]
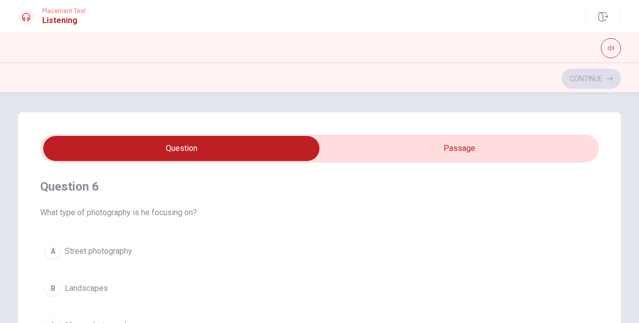
type input "19"
click at [382, 151] on input "checkbox" at bounding box center [182, 148] width 838 height 25
checkbox input "true"
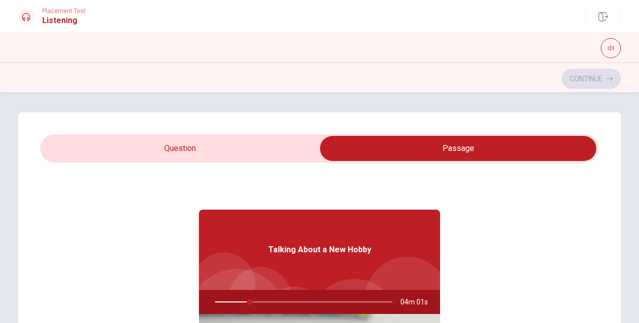
type input "20"
click at [203, 149] on input "checkbox" at bounding box center [458, 148] width 838 height 25
checkbox input "false"
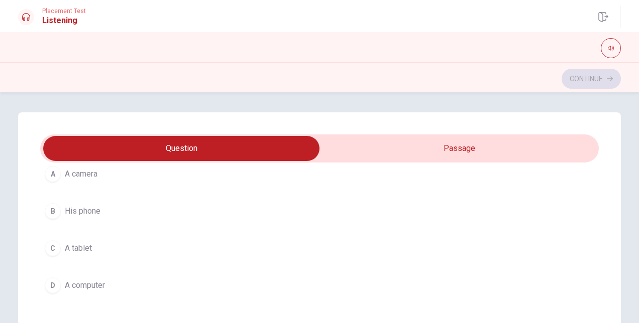
scroll to position [282, 0]
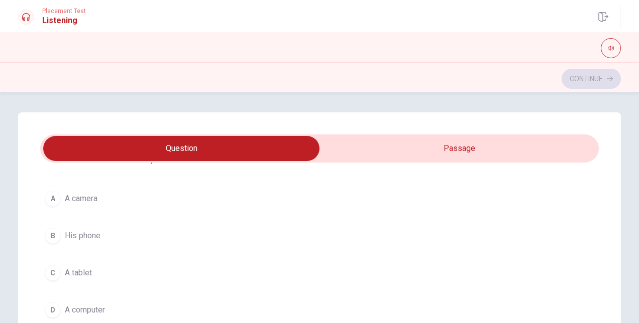
click at [101, 193] on button "A A camera" at bounding box center [319, 198] width 558 height 25
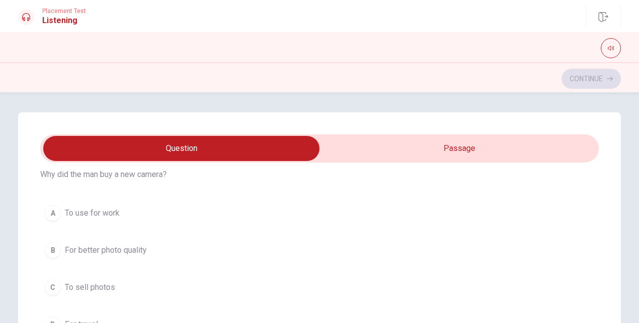
scroll to position [500, 0]
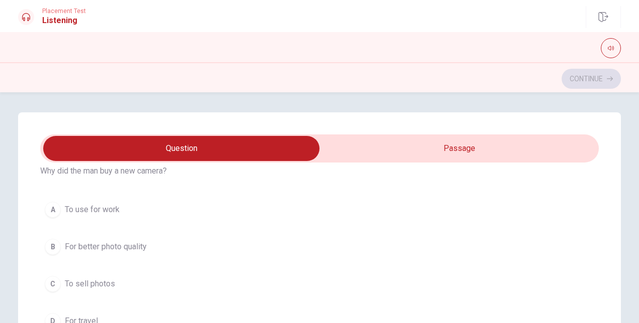
click at [136, 242] on span "For better photo quality" at bounding box center [106, 247] width 82 height 12
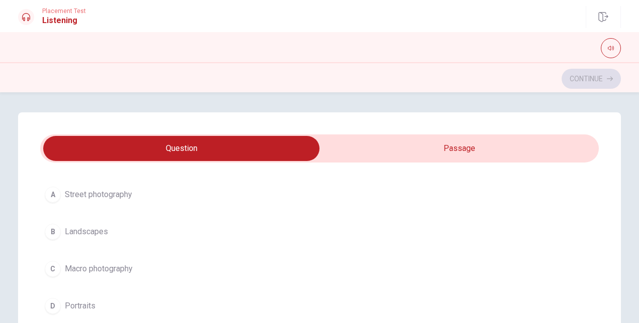
scroll to position [56, 0]
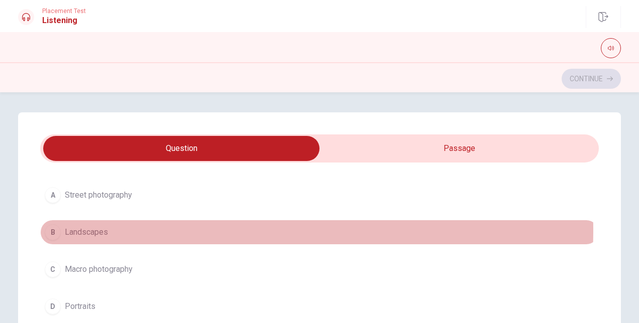
click at [132, 230] on button "B Landscapes" at bounding box center [319, 232] width 558 height 25
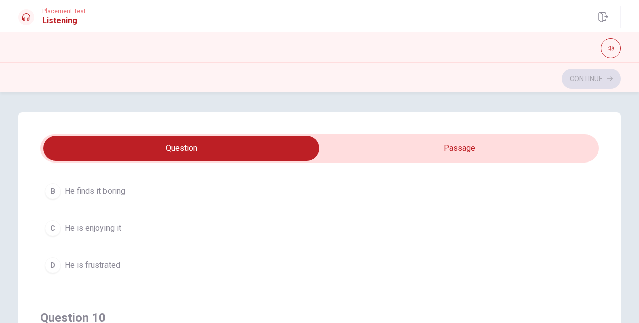
scroll to position [783, 0]
click at [116, 217] on button "C He is enjoying it" at bounding box center [319, 229] width 558 height 25
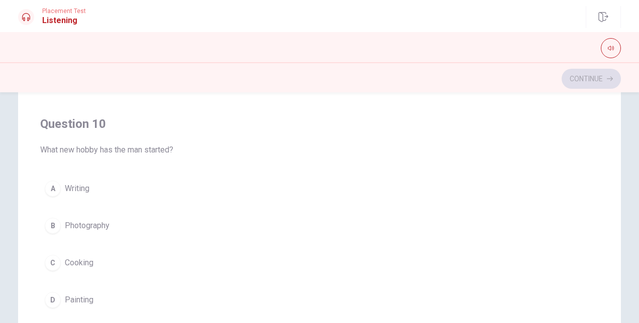
scroll to position [173, 0]
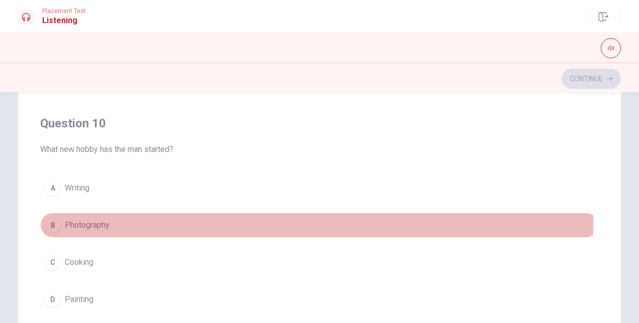
click at [107, 219] on span "Photography" at bounding box center [87, 225] width 45 height 12
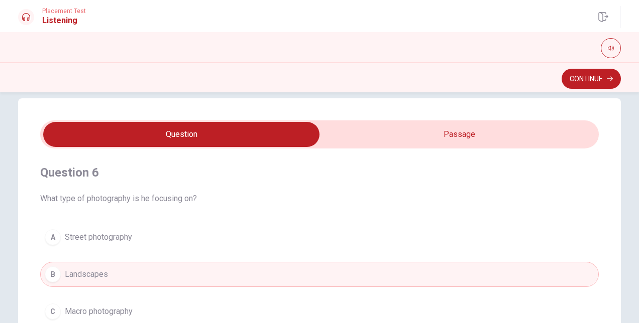
scroll to position [0, 0]
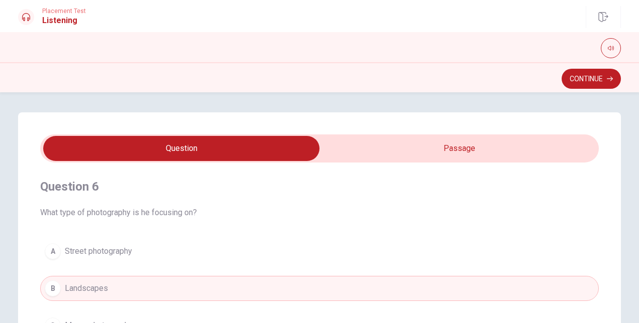
type input "50"
click at [474, 148] on input "checkbox" at bounding box center [182, 148] width 838 height 25
checkbox input "true"
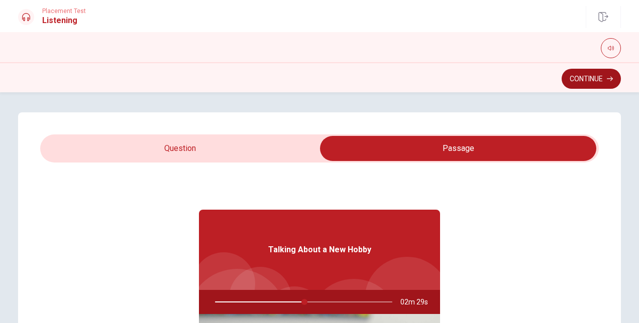
click at [580, 77] on button "Continue" at bounding box center [590, 79] width 59 height 20
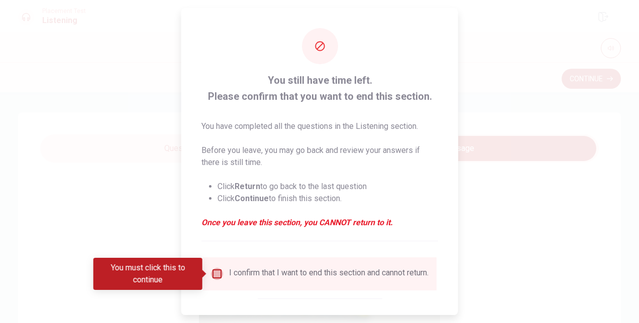
click at [217, 279] on input "You must click this to continue" at bounding box center [217, 274] width 12 height 12
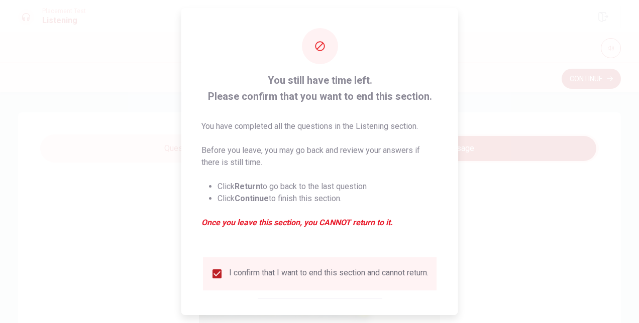
scroll to position [51, 0]
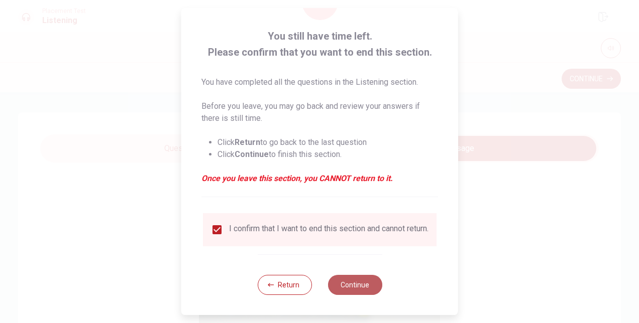
click at [344, 285] on button "Continue" at bounding box center [354, 285] width 54 height 20
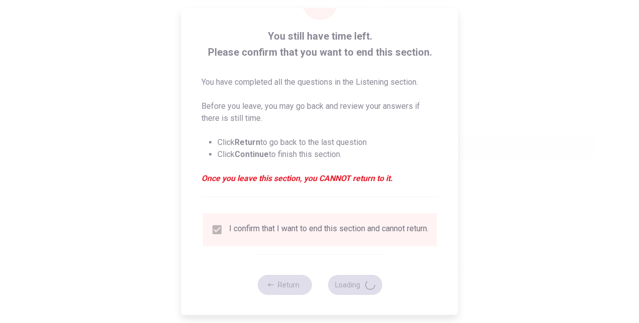
type input "52"
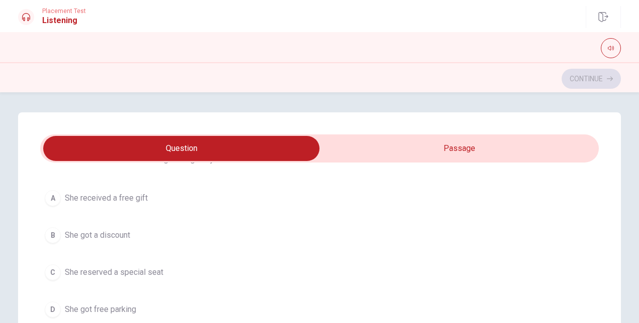
scroll to position [767, 0]
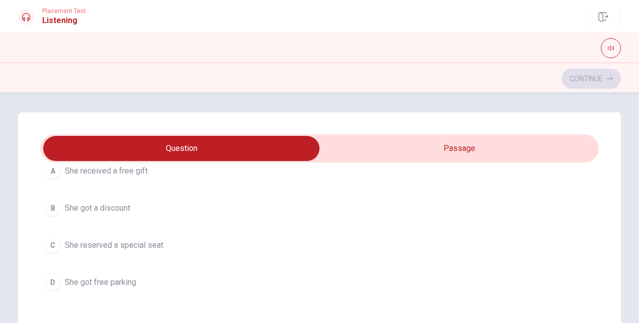
click at [135, 202] on button "B She got a discount" at bounding box center [319, 208] width 558 height 25
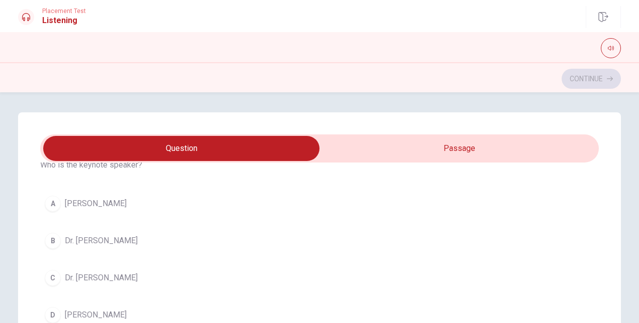
scroll to position [505, 0]
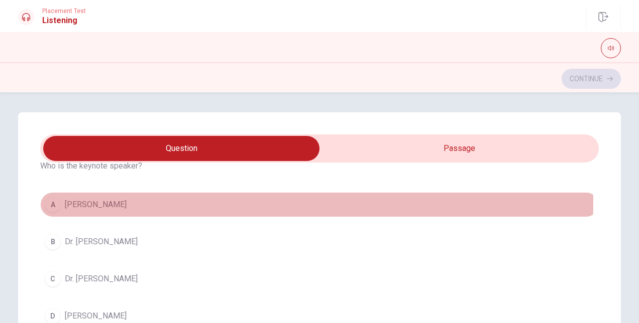
click at [135, 200] on button "A Dr. Clara Jones" at bounding box center [319, 204] width 558 height 25
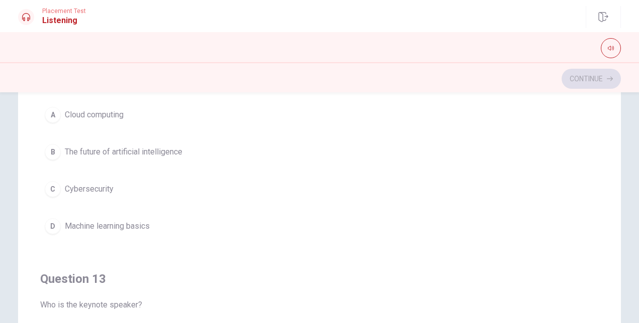
scroll to position [176, 0]
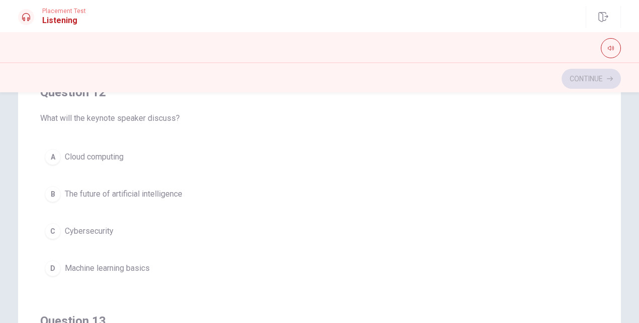
click at [151, 188] on span "The future of artificial intelligence" at bounding box center [123, 194] width 117 height 12
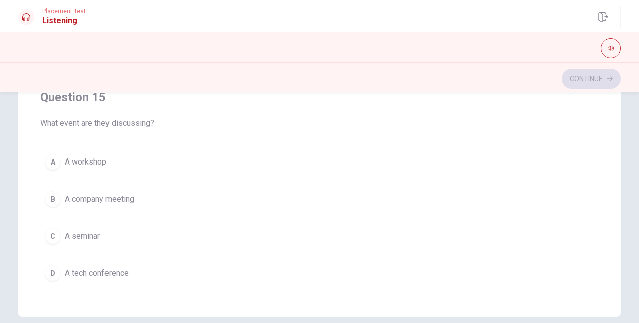
scroll to position [199, 0]
click at [103, 224] on button "C A seminar" at bounding box center [319, 235] width 558 height 25
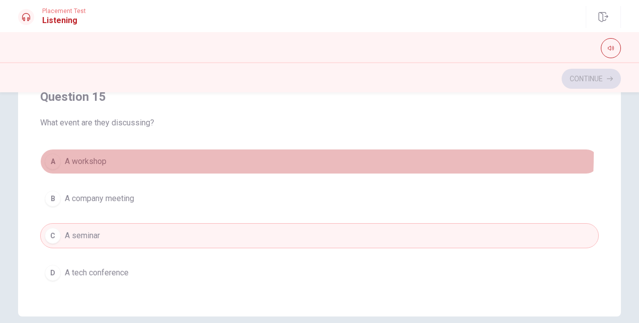
click at [137, 149] on button "A A workshop" at bounding box center [319, 161] width 558 height 25
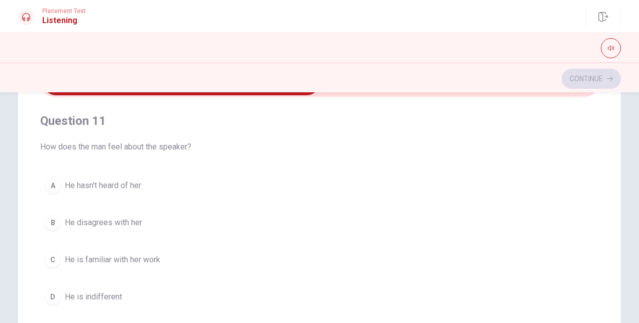
scroll to position [65, 0]
click at [136, 186] on span "He hasn't heard of her" at bounding box center [103, 186] width 76 height 12
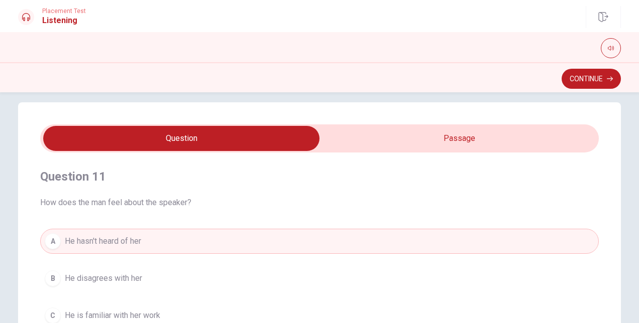
scroll to position [0, 0]
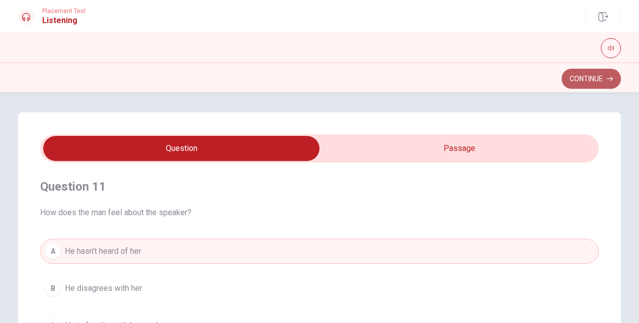
click at [580, 78] on button "Continue" at bounding box center [590, 79] width 59 height 20
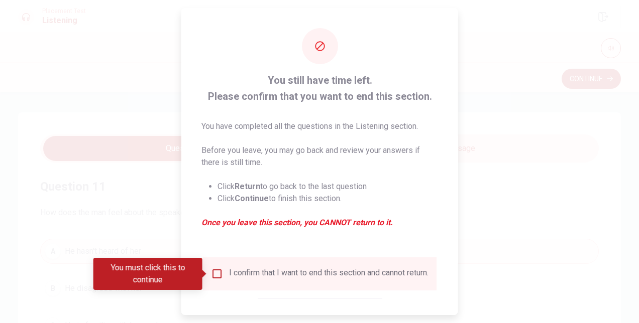
click at [262, 270] on div "I confirm that I want to end this section and cannot return." at bounding box center [328, 274] width 199 height 12
click at [217, 277] on input "You must click this to continue" at bounding box center [217, 274] width 12 height 12
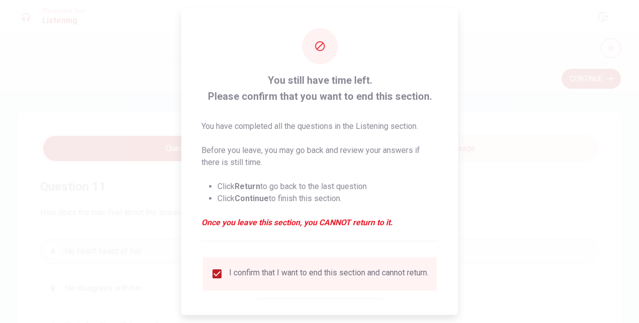
scroll to position [51, 0]
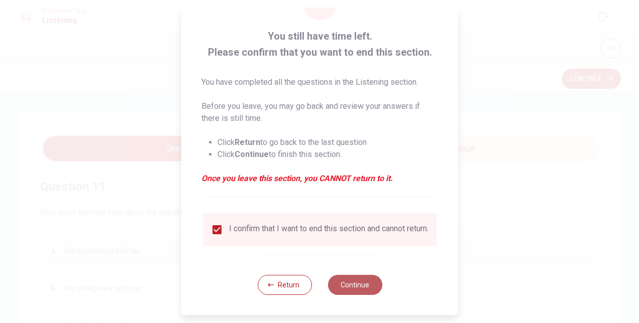
click at [345, 282] on button "Continue" at bounding box center [354, 285] width 54 height 20
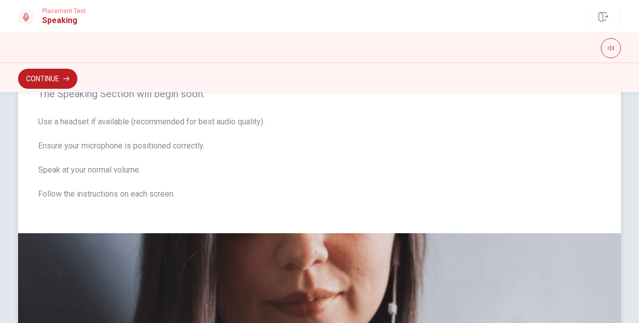
scroll to position [22, 0]
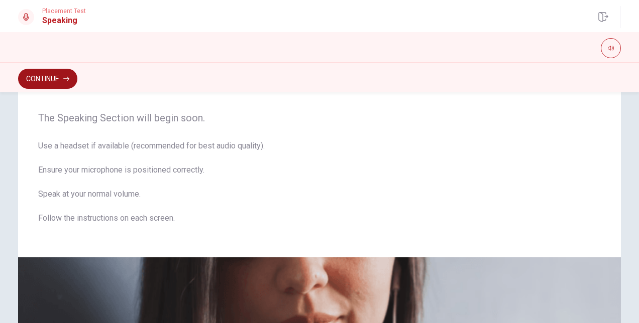
click at [62, 78] on button "Continue" at bounding box center [47, 79] width 59 height 20
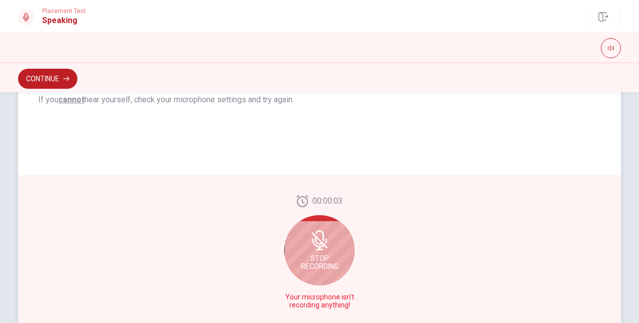
scroll to position [218, 0]
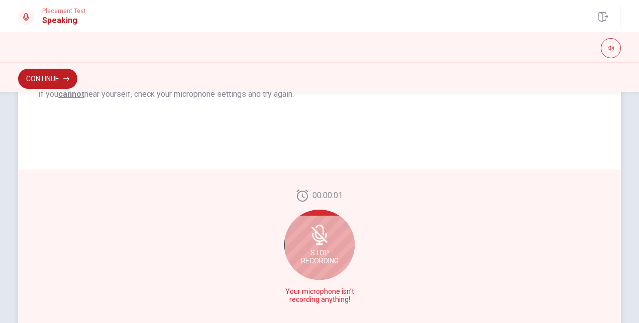
click at [315, 239] on icon at bounding box center [319, 234] width 8 height 9
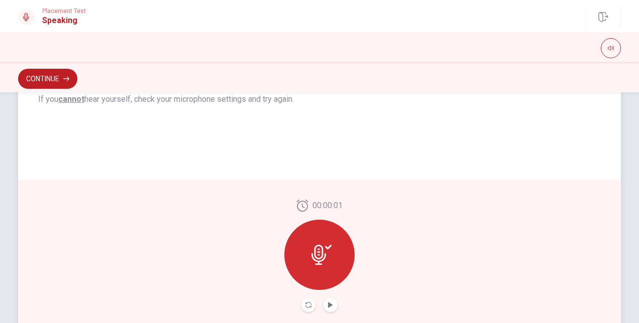
scroll to position [223, 0]
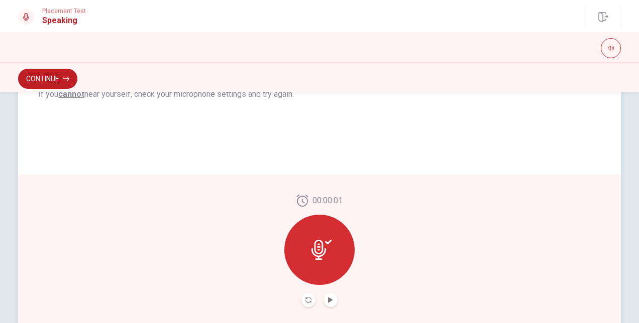
click at [316, 241] on icon at bounding box center [318, 250] width 15 height 20
click at [322, 258] on icon at bounding box center [321, 250] width 20 height 20
click at [329, 294] on button "Play Audio" at bounding box center [330, 300] width 14 height 14
click at [330, 300] on icon "Pause Audio" at bounding box center [330, 300] width 5 height 6
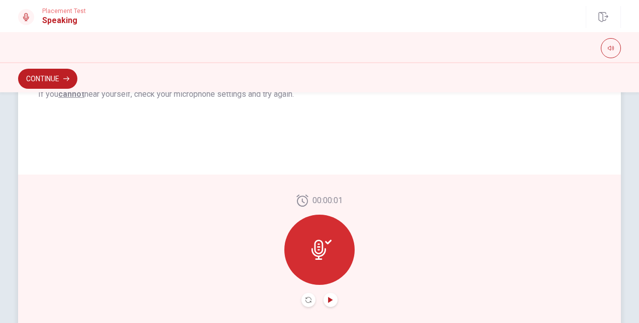
click at [314, 238] on div at bounding box center [319, 250] width 70 height 70
click at [305, 302] on icon "Record Again" at bounding box center [308, 300] width 6 height 6
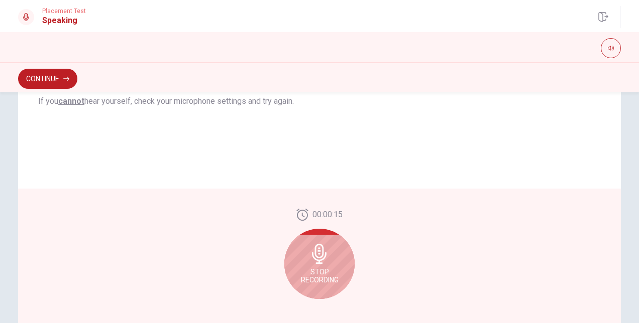
scroll to position [230, 0]
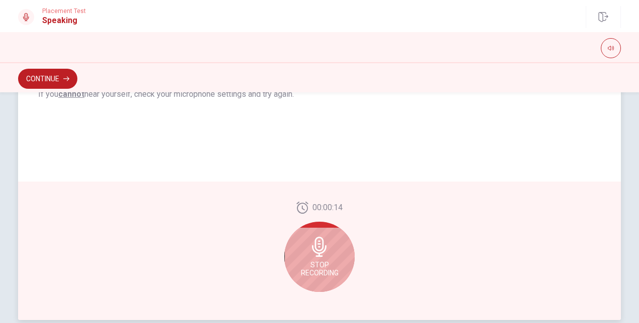
click at [315, 263] on span "Stop Recording" at bounding box center [320, 269] width 38 height 16
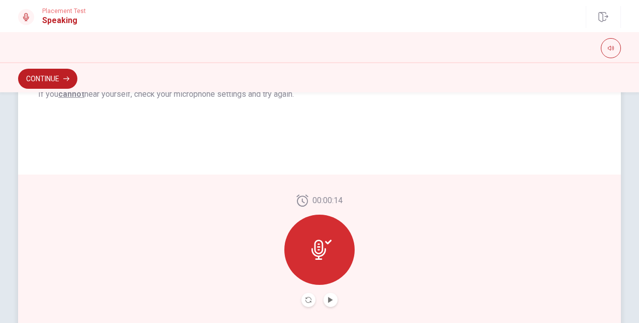
scroll to position [279, 0]
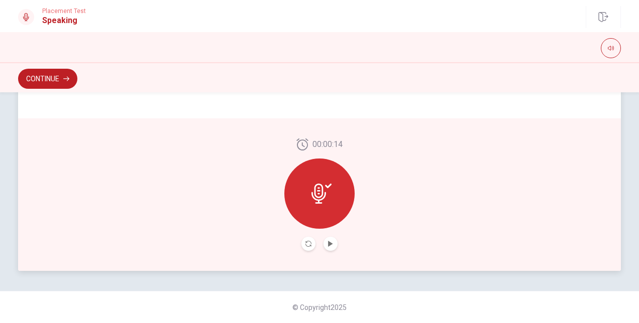
click at [311, 210] on div at bounding box center [319, 194] width 70 height 70
click at [331, 242] on button "Play Audio" at bounding box center [330, 244] width 14 height 14
click at [330, 240] on button "Play Audio" at bounding box center [330, 244] width 14 height 14
click at [318, 207] on div at bounding box center [319, 194] width 70 height 70
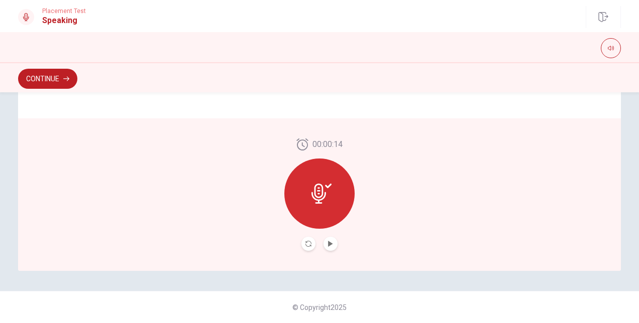
drag, startPoint x: 315, startPoint y: 172, endPoint x: 321, endPoint y: 194, distance: 22.9
click at [321, 194] on div at bounding box center [319, 194] width 70 height 70
click at [321, 194] on icon at bounding box center [321, 194] width 20 height 20
click at [328, 243] on icon "Play Audio" at bounding box center [330, 244] width 5 height 6
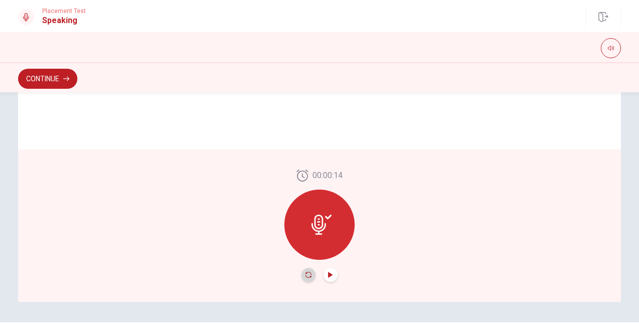
click at [305, 277] on icon "Record Again" at bounding box center [308, 275] width 6 height 6
click at [315, 223] on icon at bounding box center [321, 225] width 20 height 20
click at [331, 272] on button "Play Audio" at bounding box center [330, 275] width 14 height 14
click at [56, 79] on button "Continue" at bounding box center [47, 79] width 59 height 20
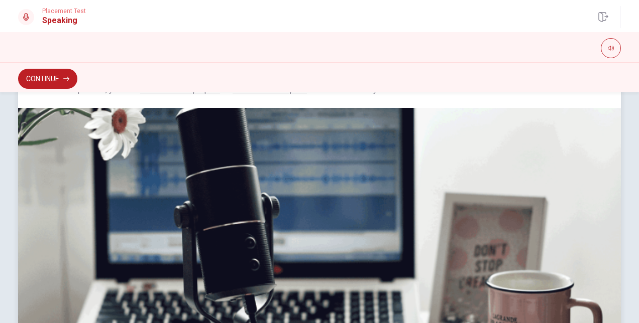
scroll to position [309, 0]
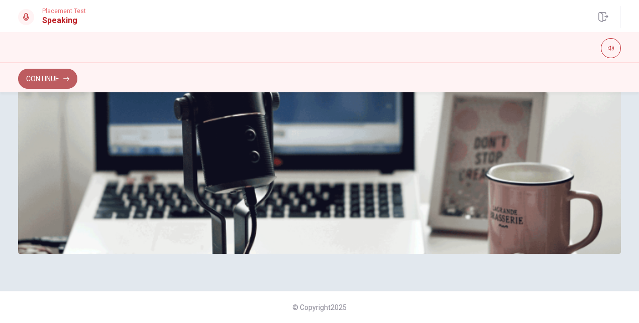
click at [62, 75] on button "Continue" at bounding box center [47, 79] width 59 height 20
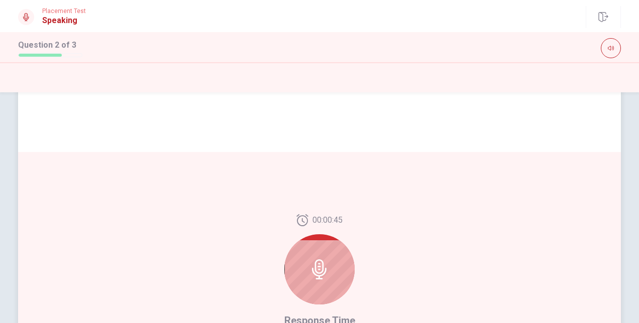
scroll to position [160, 0]
click at [329, 259] on div at bounding box center [319, 268] width 70 height 70
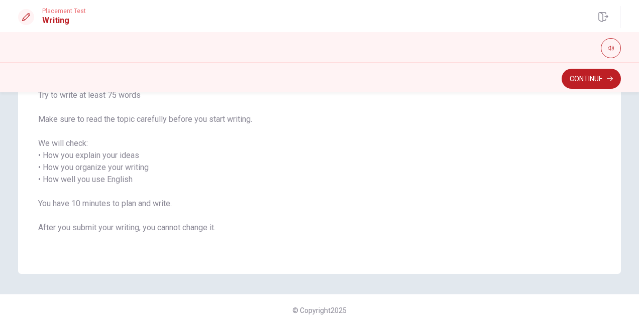
scroll to position [139, 0]
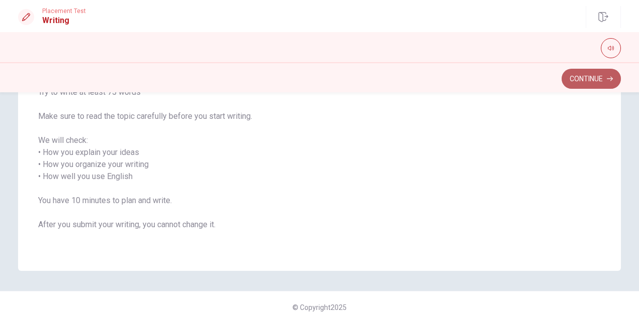
click at [581, 84] on button "Continue" at bounding box center [590, 79] width 59 height 20
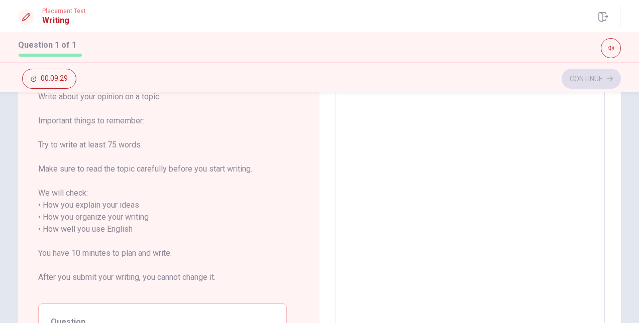
scroll to position [0, 0]
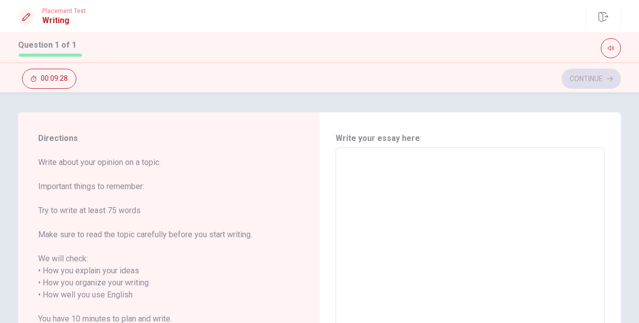
click at [367, 171] on textarea at bounding box center [469, 289] width 255 height 267
type textarea "W"
type textarea "x"
type textarea "Wh"
type textarea "x"
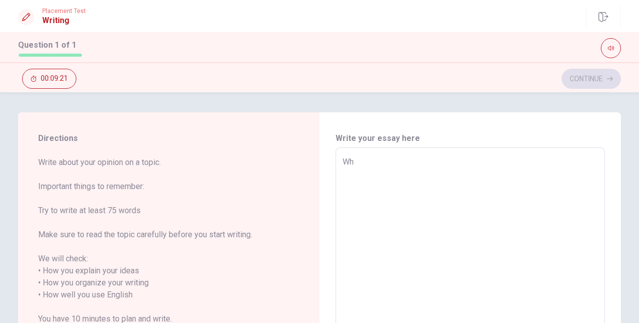
type textarea "Whe"
type textarea "x"
type textarea "When"
type textarea "x"
type textarea "When"
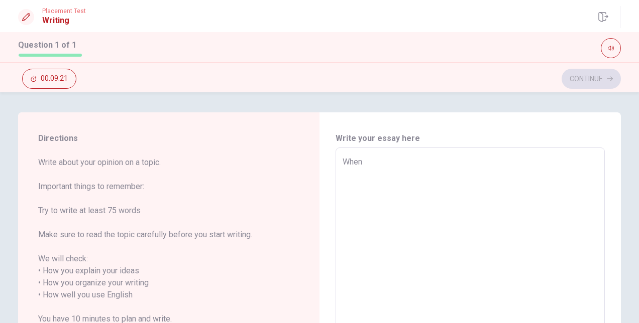
type textarea "x"
type textarea "When I"
type textarea "x"
type textarea "When I"
type textarea "x"
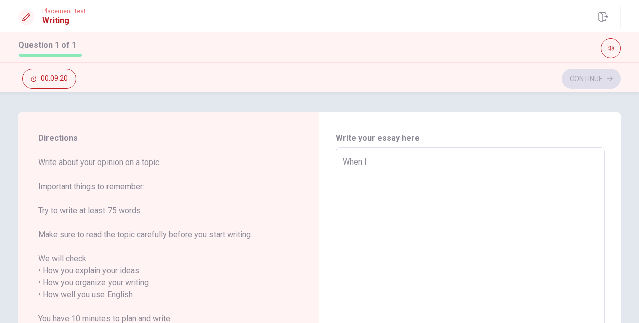
type textarea "When I w"
type textarea "x"
type textarea "When I wa"
type textarea "x"
type textarea "When I was"
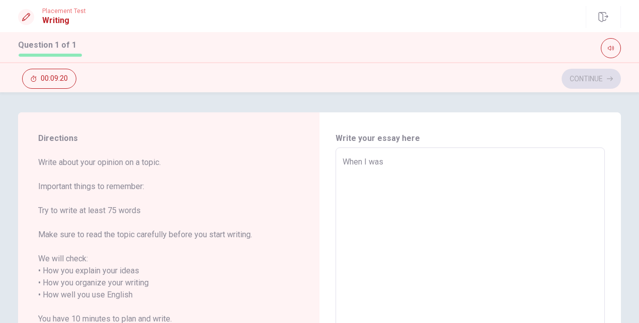
type textarea "x"
type textarea "When I was"
type textarea "x"
type textarea "When I was r"
type textarea "x"
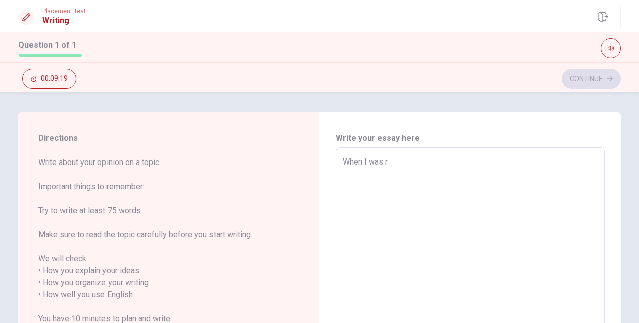
type textarea "When I was re"
type textarea "x"
type textarea "When I was rea"
type textarea "x"
type textarea "When I was read"
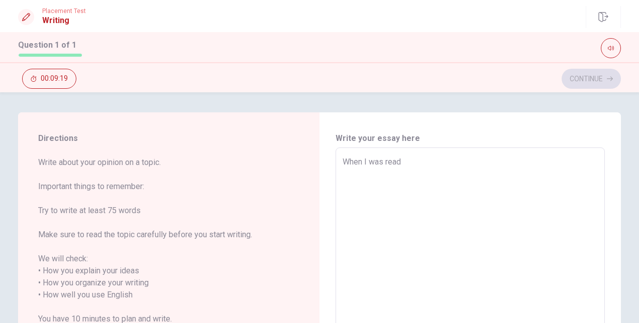
type textarea "x"
type textarea "When I was readi"
type textarea "x"
type textarea "When I was readin"
type textarea "x"
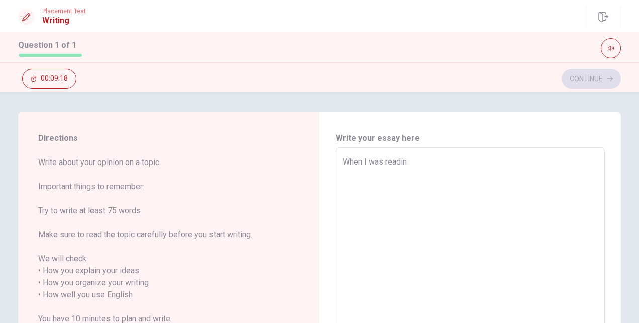
type textarea "When I was reading"
type textarea "x"
type textarea "When I was reading"
type textarea "x"
type textarea "When I was reading t"
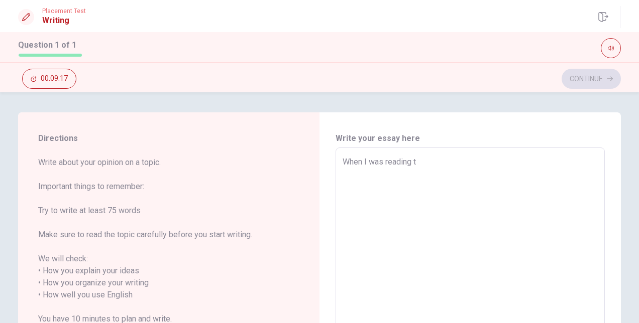
type textarea "x"
type textarea "When I was reading th"
type textarea "x"
type textarea "When I was reading thi"
type textarea "x"
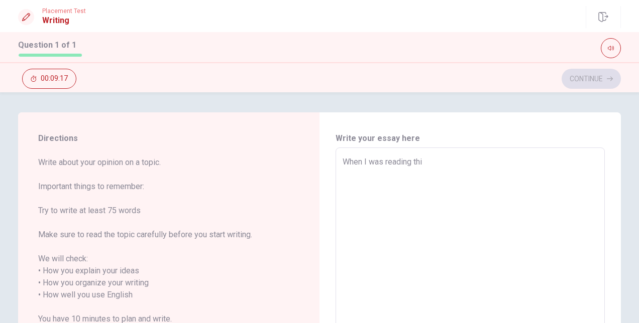
type textarea "When I was reading this"
type textarea "x"
type textarea "When I was reading this"
type textarea "x"
type textarea "When I was reading this q"
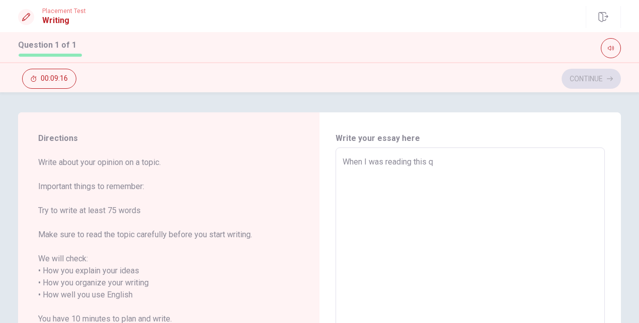
type textarea "x"
type textarea "When I was reading this qu"
type textarea "x"
type textarea "When I was reading this que"
type textarea "x"
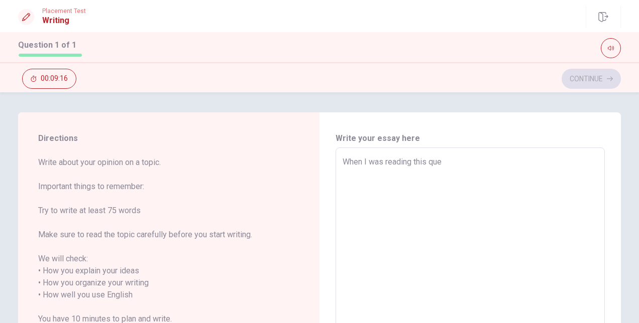
type textarea "When I was reading this ques"
type textarea "x"
type textarea "When I was reading this quest"
type textarea "x"
type textarea "When I was reading this questi"
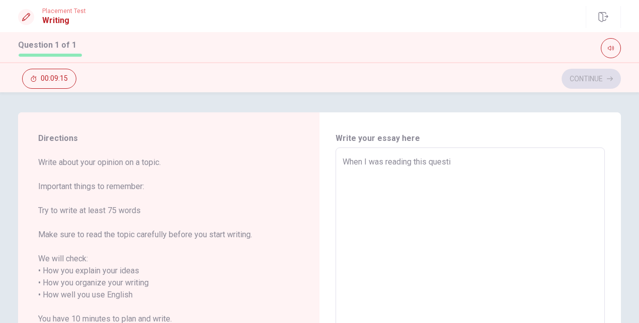
type textarea "x"
type textarea "When I was reading this questin"
type textarea "x"
type textarea "When I was reading this questi"
type textarea "x"
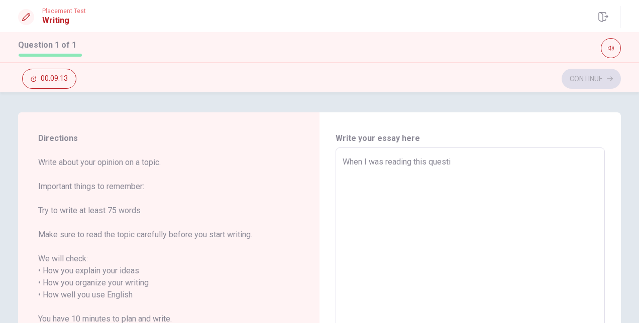
type textarea "When I was reading this questio"
type textarea "x"
type textarea "When I was reading this question"
type textarea "x"
type textarea "When I was reading this question"
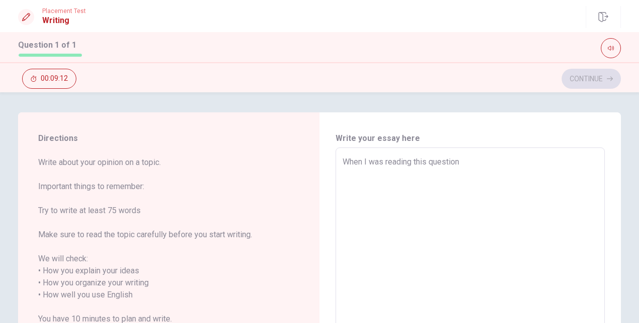
type textarea "x"
type textarea "When I was reading this question i"
type textarea "x"
type textarea "When I was reading this question"
type textarea "x"
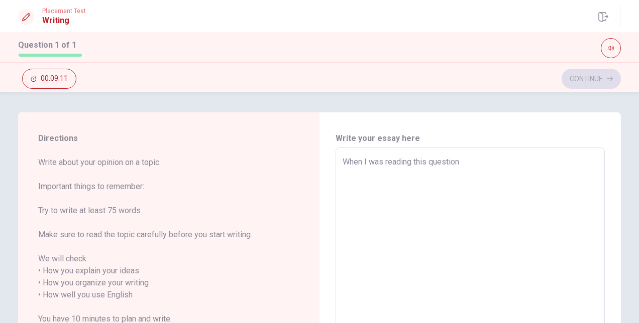
type textarea "When I was reading this question I"
type textarea "x"
type textarea "When I was reading this question I"
type textarea "x"
type textarea "When I was reading this question I t"
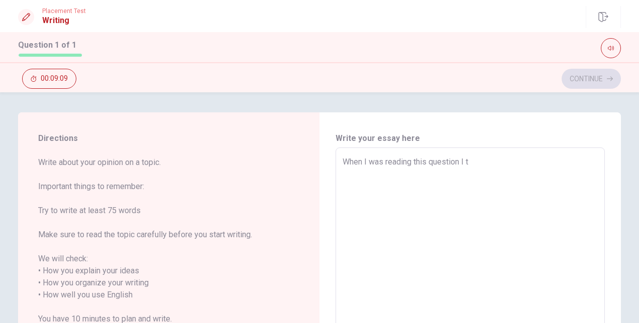
type textarea "x"
type textarea "When I was reading this question I th"
type textarea "x"
type textarea "When I was reading this question I tho"
type textarea "x"
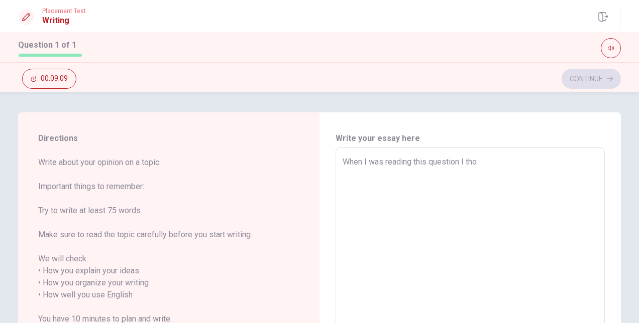
type textarea "When I was reading this question I thou"
type textarea "x"
type textarea "When I was reading this question I thoug"
type textarea "x"
type textarea "When I was reading this question I though"
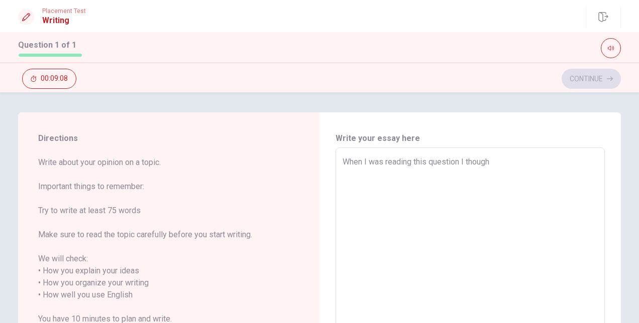
type textarea "x"
type textarea "When I was reading this question I thought"
type textarea "x"
type textarea "When I was reading this question I thought"
type textarea "x"
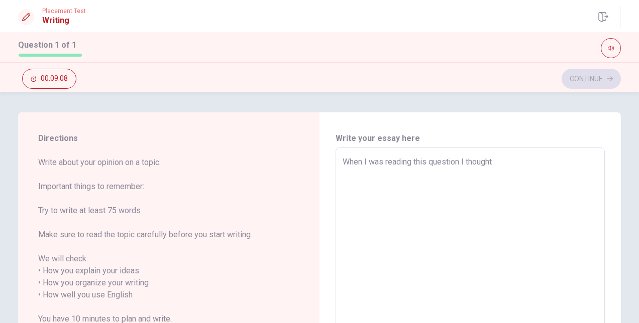
type textarea "When I was reading this question I thought a"
type textarea "x"
type textarea "When I was reading this question I thought ab"
type textarea "x"
type textarea "When I was reading this question I thought abo"
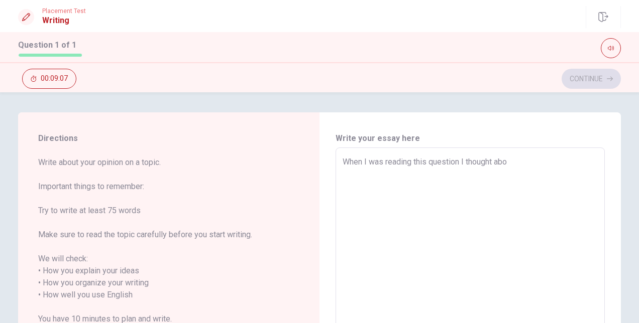
type textarea "x"
type textarea "When I was reading this question I thought abou"
type textarea "x"
type textarea "When I was reading this question I thought about"
type textarea "x"
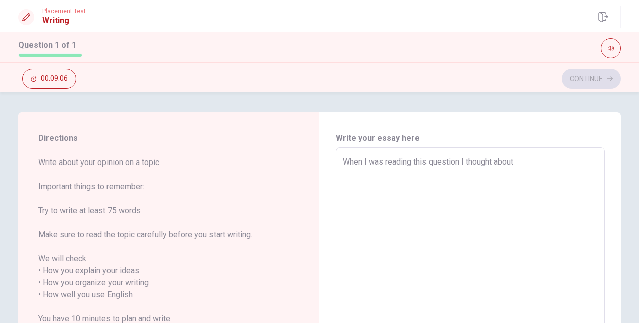
type textarea "When I was reading this question I thought about"
type textarea "x"
type textarea "When I was reading this question I thought about o"
type textarea "x"
type textarea "When I was reading this question I thought about on"
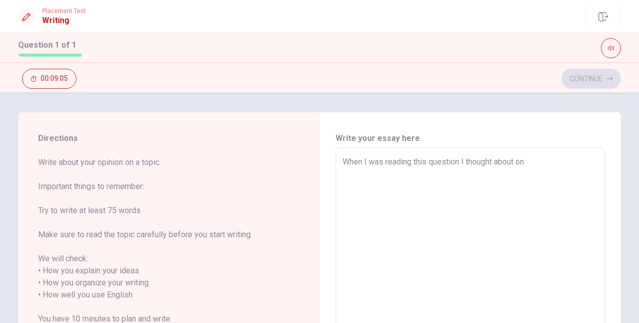
type textarea "x"
type textarea "When I was reading this question I thought about one"
type textarea "x"
type textarea "When I was reading this question I thought about one"
type textarea "x"
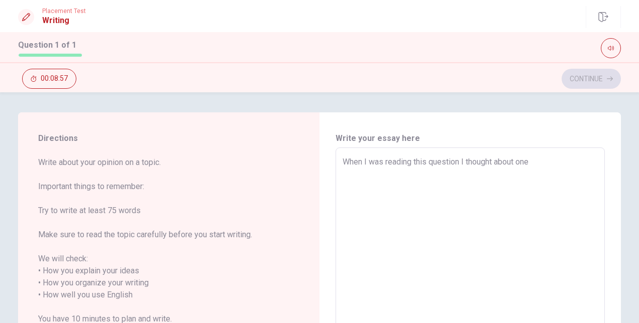
type textarea "When I was reading this question I thought about one m"
type textarea "x"
type textarea "When I was reading this question I thought about one mo"
type textarea "x"
type textarea "When I was reading this question I thought about one mov"
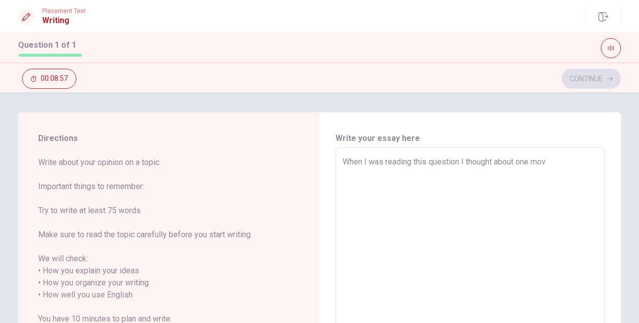
type textarea "x"
type textarea "When I was reading this question I thought about one movi"
type textarea "x"
type textarea "When I was reading this question I thought about one movie"
type textarea "x"
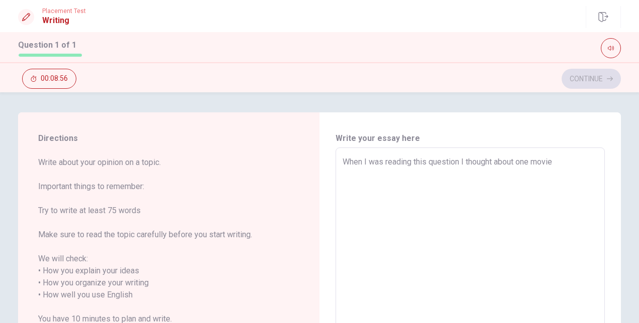
type textarea "When I was reading this question I thought about one movie"
type textarea "x"
type textarea "When I was reading this question I thought about one movie t"
type textarea "x"
type textarea "When I was reading this question I thought about one movie th"
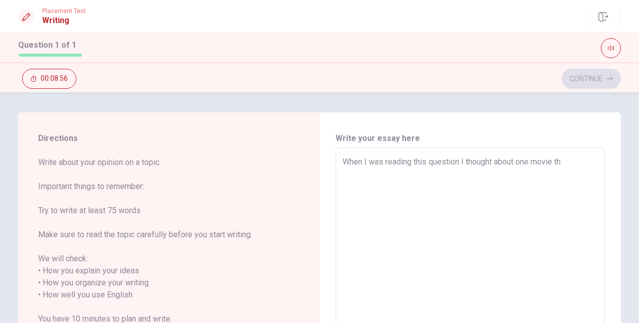
type textarea "x"
type textarea "When I was reading this question I thought about one movie tha"
type textarea "x"
type textarea "When I was reading this question I thought about one movie thah"
type textarea "x"
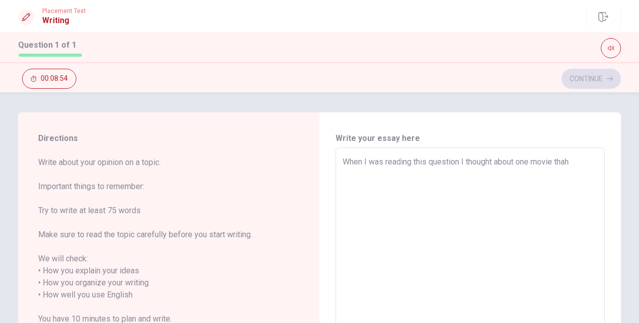
type textarea "When I was reading this question I thought about one movie thaht"
type textarea "x"
type textarea "When I was reading this question I thought about one movie thah"
type textarea "x"
type textarea "When I was reading this question I thought about one movie tha"
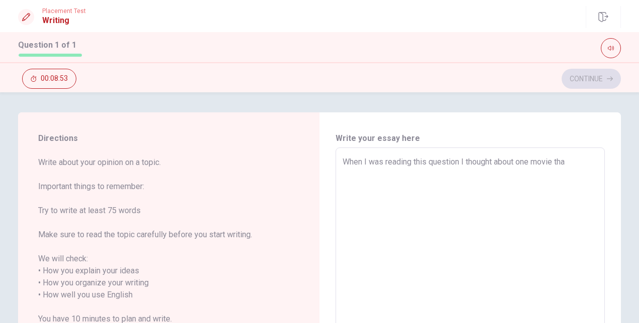
type textarea "x"
type textarea "When I was reading this question I thought about one movie th"
type textarea "x"
type textarea "When I was reading this question I thought about one movie t"
type textarea "x"
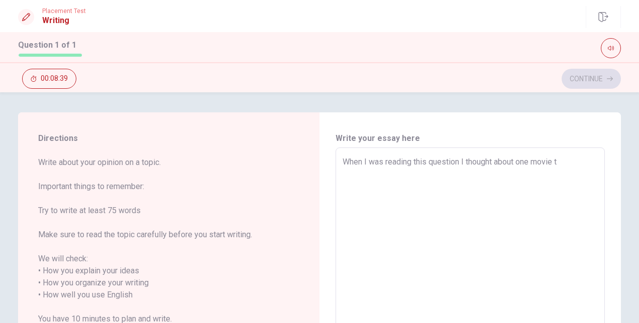
type textarea "When I was reading this question I thought about one movie"
type textarea "x"
type textarea "When I was reading this question I thought about one movie t"
type textarea "x"
type textarea "When I was reading this question I thought about one movie th"
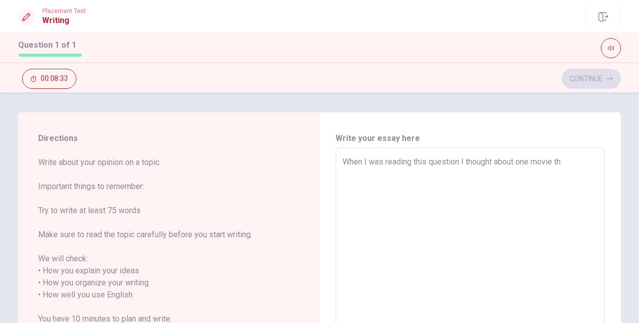
type textarea "x"
type textarea "When I was reading this question I thought about one movie tha"
type textarea "x"
type textarea "When I was reading this question I thought about one movie that"
type textarea "x"
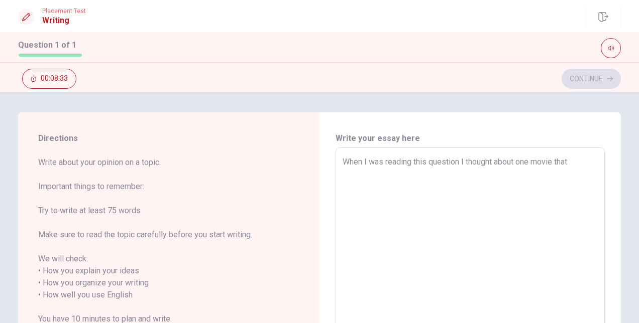
type textarea "When I was reading this question I thought about one movie that"
type textarea "x"
type textarea "When I was reading this question I thought about one movie that i"
type textarea "x"
type textarea "When I was reading this question I thought about one movie that"
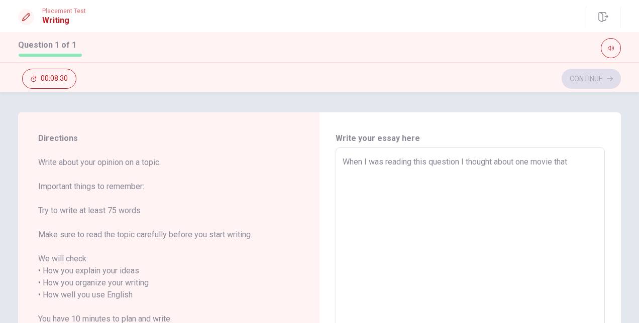
type textarea "x"
type textarea "When I was reading this question I thought about one movie that I"
type textarea "x"
type textarea "When I was reading this question I thought about one movie that I"
type textarea "x"
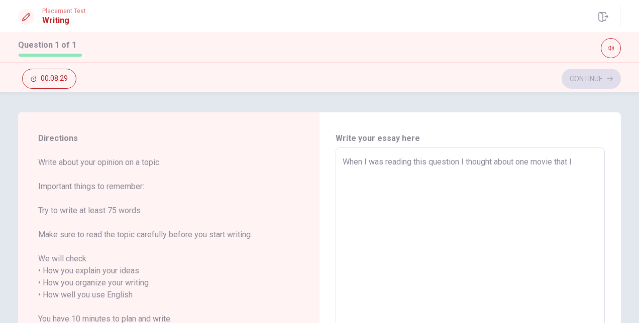
type textarea "When I was reading this question I thought about one movie that I s"
type textarea "x"
type textarea "When I was reading this question I thought about one movie that I sa"
type textarea "x"
type textarea "When I was reading this question I thought about one movie that I saw"
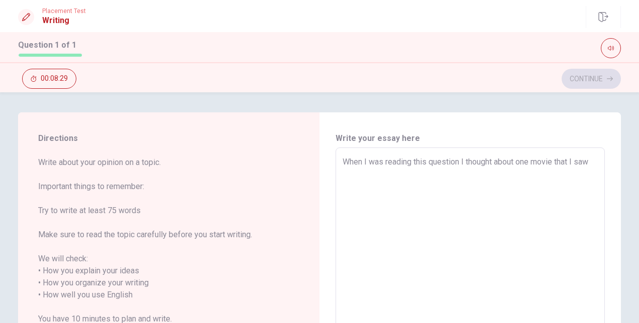
type textarea "x"
type textarea "When I was reading this question I thought about one movie that I saw"
type textarea "x"
type textarea "When I was reading this question I thought about one movie that I saw y"
type textarea "x"
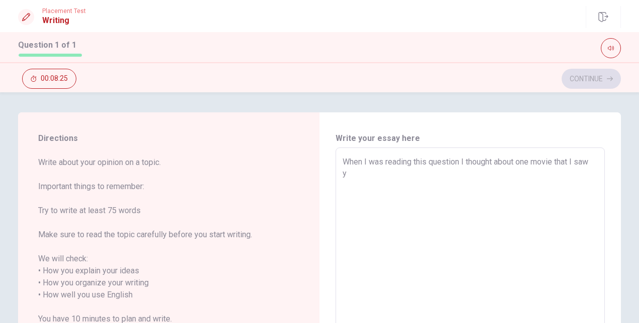
type textarea "When I was reading this question I thought about one movie that I saw ye"
type textarea "x"
type textarea "When I was reading this question I thought about one movie that I saw yea"
type textarea "x"
type textarea "When I was reading this question I thought about one movie that I saw year"
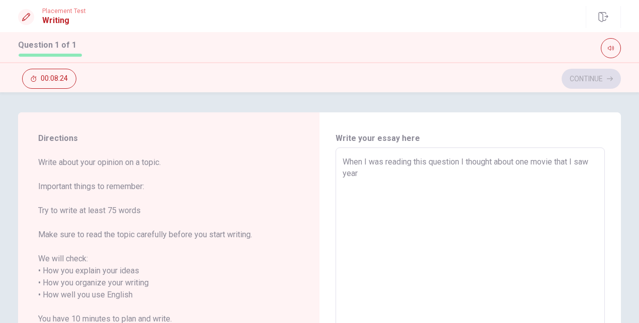
type textarea "x"
type textarea "When I was reading this question I thought about one movie that I saw years"
type textarea "x"
type textarea "When I was reading this question I thought about one movie that I saw years"
type textarea "x"
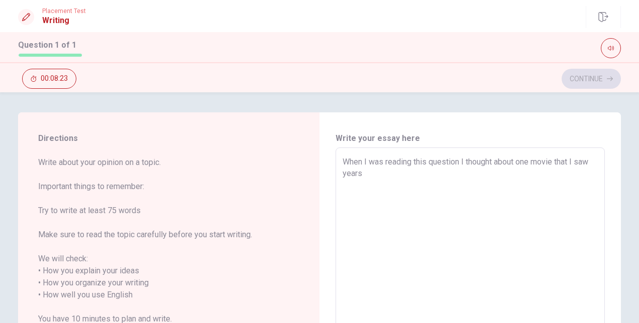
type textarea "When I was reading this question I thought about one movie that I saw years a"
type textarea "x"
type textarea "When I was reading this question I thought about one movie that I saw years ag"
type textarea "x"
type textarea "When I was reading this question I thought about one movie that I saw years ago"
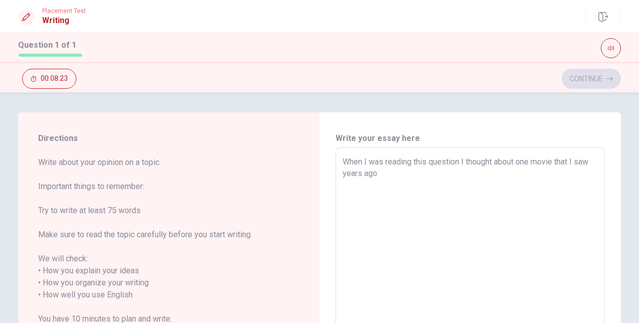
type textarea "x"
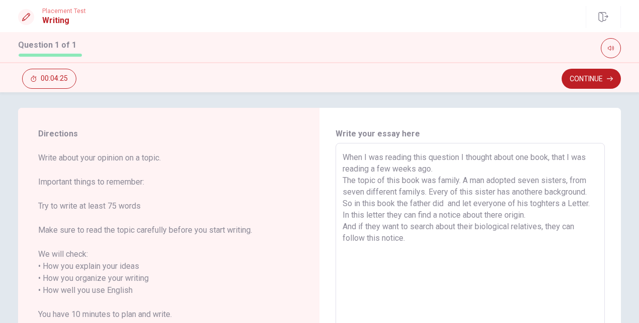
scroll to position [4, 0]
click at [441, 195] on textarea "When I was reading this question I thought about one book, that I was reading a…" at bounding box center [469, 285] width 255 height 267
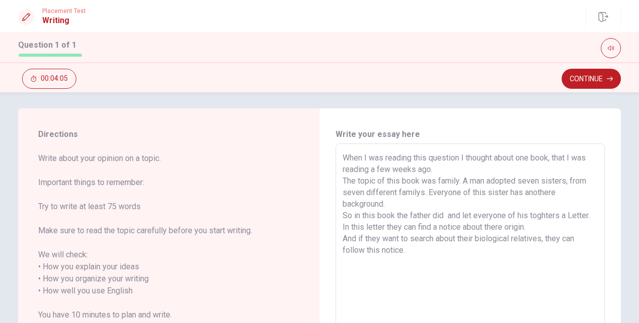
click at [519, 195] on textarea "When I was reading this question I thought about one book, that I was reading a…" at bounding box center [469, 285] width 255 height 267
drag, startPoint x: 553, startPoint y: 194, endPoint x: 587, endPoint y: 197, distance: 34.3
click at [587, 197] on textarea "When I was reading this question I thought about one book, that I was reading a…" at bounding box center [469, 285] width 255 height 267
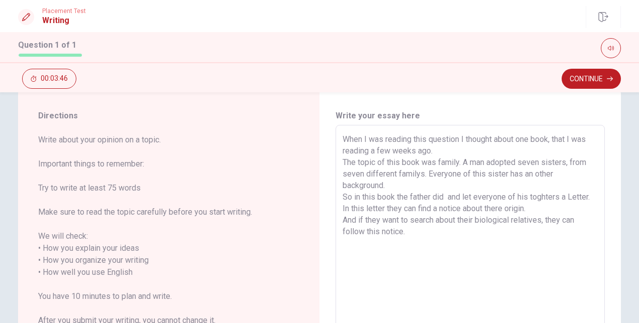
scroll to position [24, 0]
click at [447, 193] on textarea "When I was reading this question I thought about one book, that I was reading a…" at bounding box center [469, 266] width 255 height 267
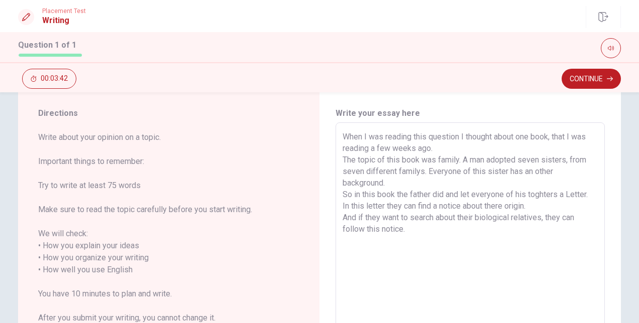
scroll to position [26, 0]
click at [526, 191] on textarea "When I was reading this question I thought about one book, that I was reading a…" at bounding box center [469, 264] width 255 height 267
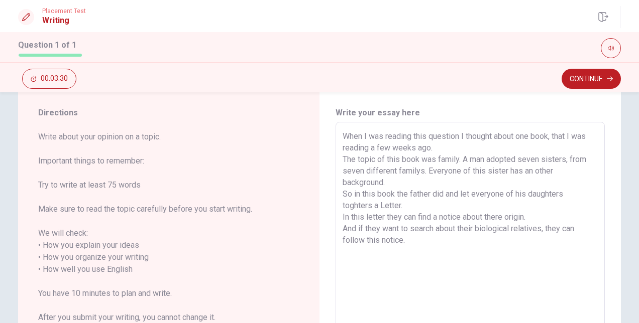
drag, startPoint x: 370, startPoint y: 206, endPoint x: 333, endPoint y: 205, distance: 36.2
click at [335, 205] on div "When I was reading this question I thought about one book, that I was reading a…" at bounding box center [469, 263] width 269 height 283
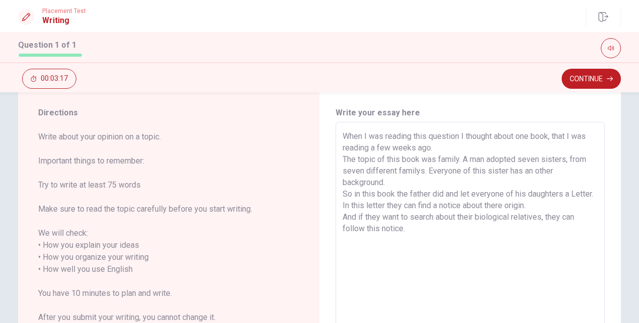
click at [425, 237] on textarea "When I was reading this question I thought about one book, that I was reading a…" at bounding box center [469, 264] width 255 height 267
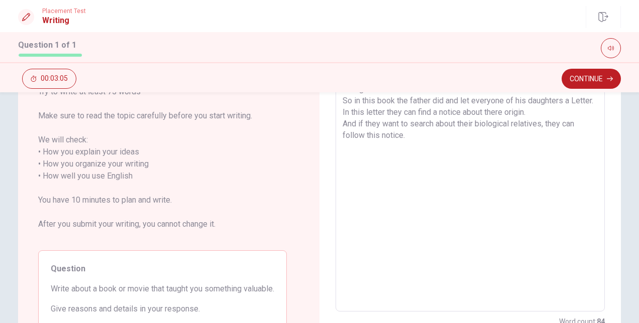
scroll to position [119, 0]
click at [342, 158] on textarea "When I was reading this question I thought about one book, that I was reading a…" at bounding box center [469, 170] width 255 height 267
click at [473, 157] on textarea "When I was reading this question I thought about one book, that I was reading a…" at bounding box center [469, 170] width 255 height 267
click at [530, 160] on textarea "When I was reading this question I thought about one book, that I was reading a…" at bounding box center [469, 170] width 255 height 267
click at [550, 160] on textarea "When I was reading this question I thought about one book, that I was reading a…" at bounding box center [469, 170] width 255 height 267
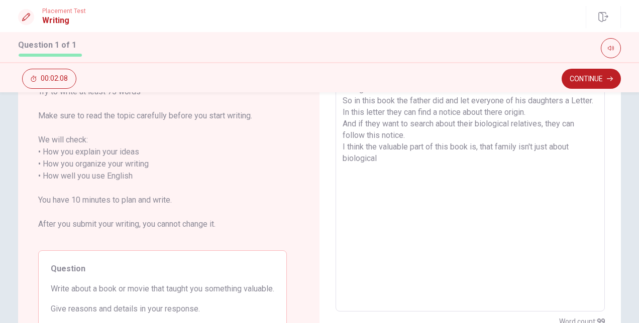
click at [435, 168] on textarea "When I was reading this question I thought about one book, that I was reading a…" at bounding box center [469, 170] width 255 height 267
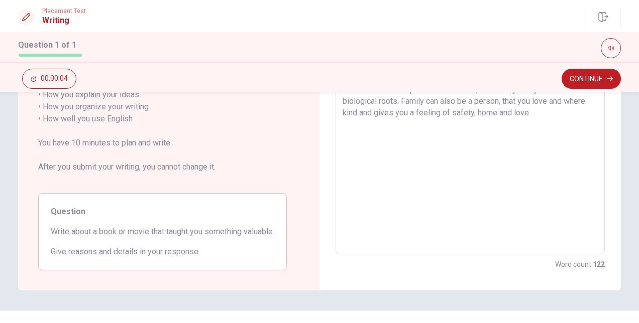
scroll to position [177, 0]
click at [577, 79] on button "Continue" at bounding box center [590, 79] width 59 height 20
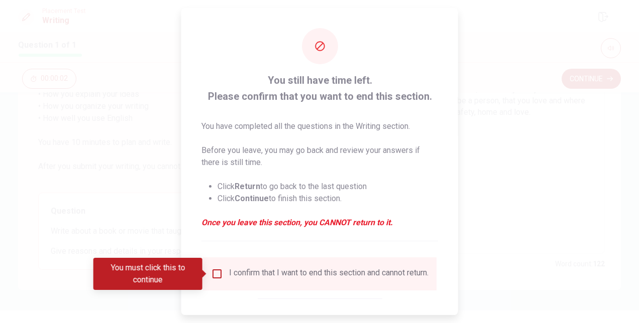
click at [236, 267] on div "I confirm that I want to end this section and cannot return." at bounding box center [319, 274] width 233 height 33
click at [219, 274] on input "You must click this to continue" at bounding box center [217, 274] width 12 height 12
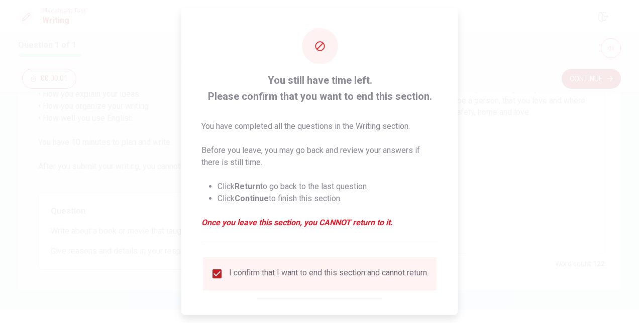
scroll to position [51, 0]
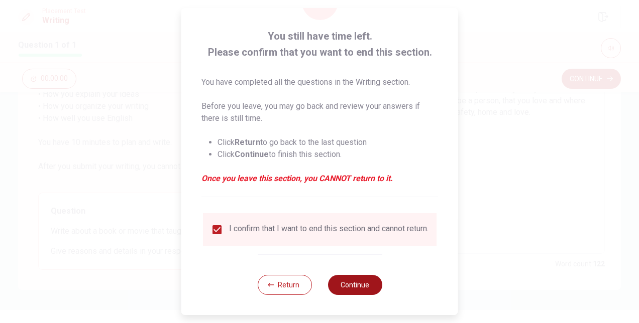
click at [351, 284] on button "Continue" at bounding box center [354, 285] width 54 height 20
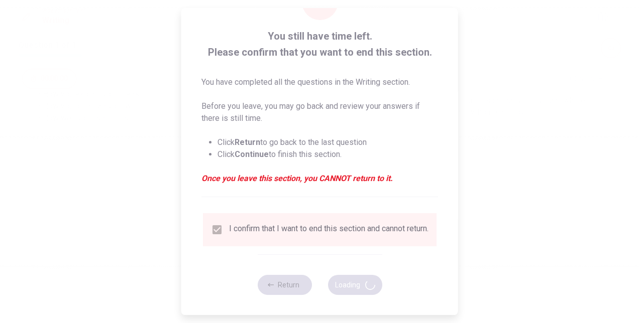
scroll to position [0, 0]
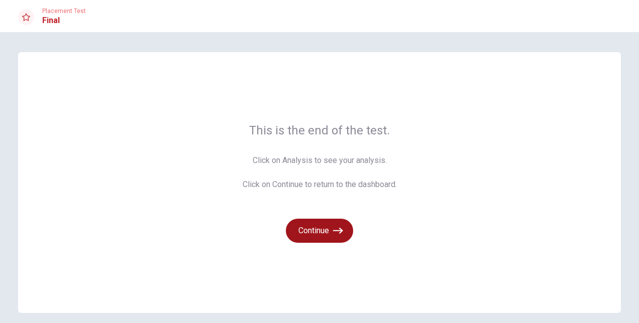
click at [323, 228] on button "Continue" at bounding box center [319, 231] width 67 height 24
